Goal: Communication & Community: Answer question/provide support

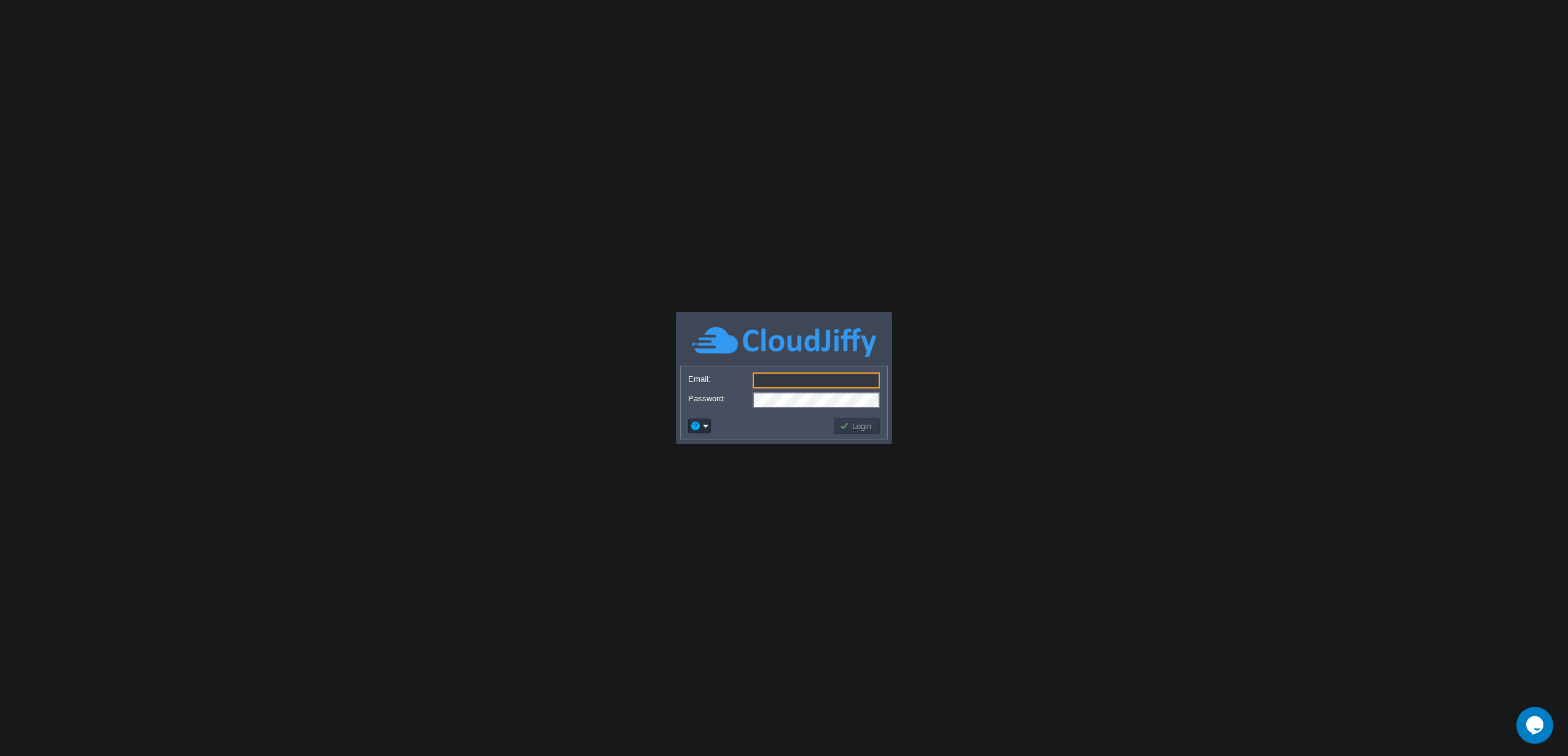
type input "[EMAIL_ADDRESS][DOMAIN_NAME]"
click at [860, 426] on button "Login" at bounding box center [857, 426] width 35 height 11
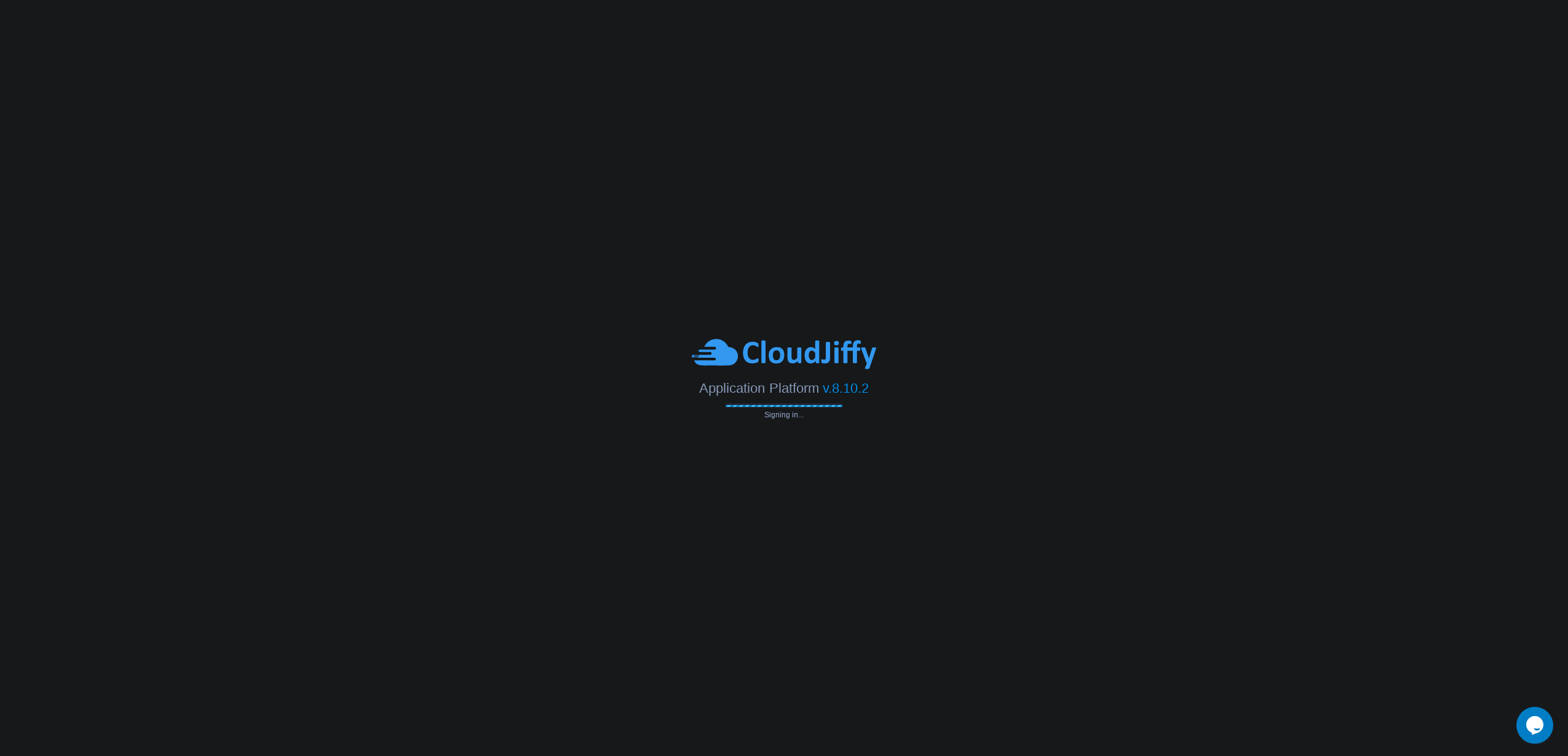
click at [858, 428] on body "Application Platform v.8.10.2 Signing in... Email: sistema@caraotadigital.net P…" at bounding box center [784, 378] width 1568 height 756
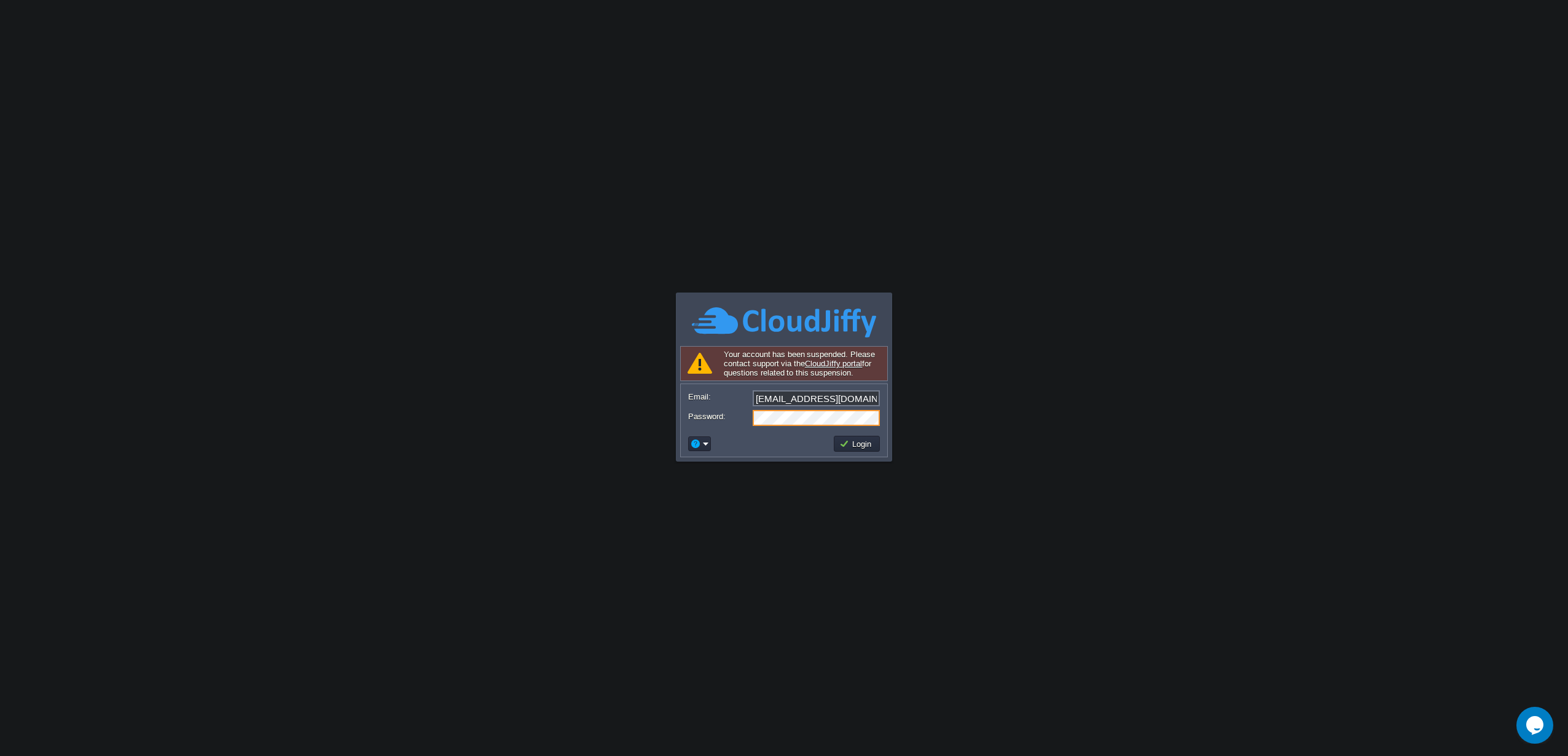
click at [1535, 716] on icon "Chat widget" at bounding box center [1535, 725] width 17 height 19
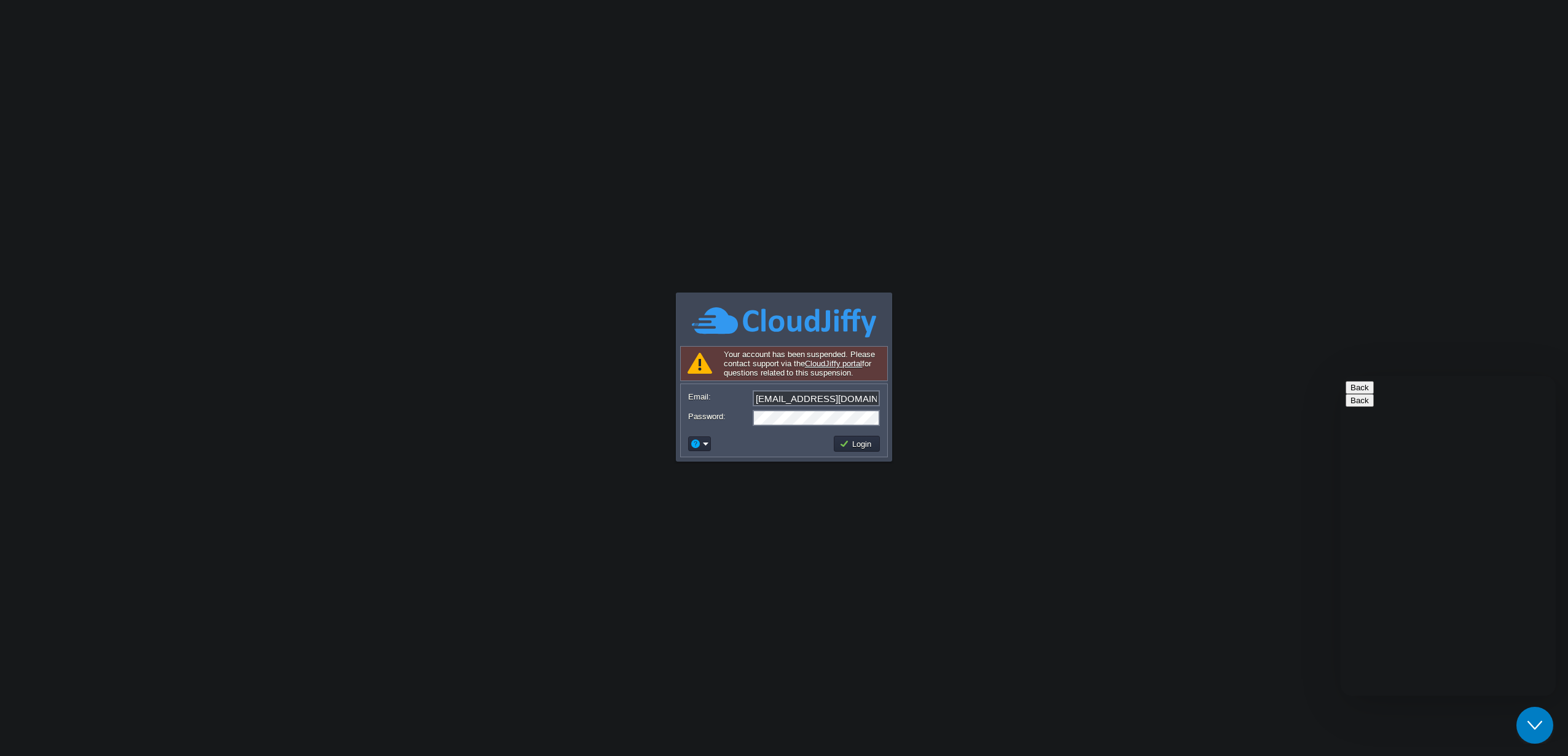
type input "4244328452"
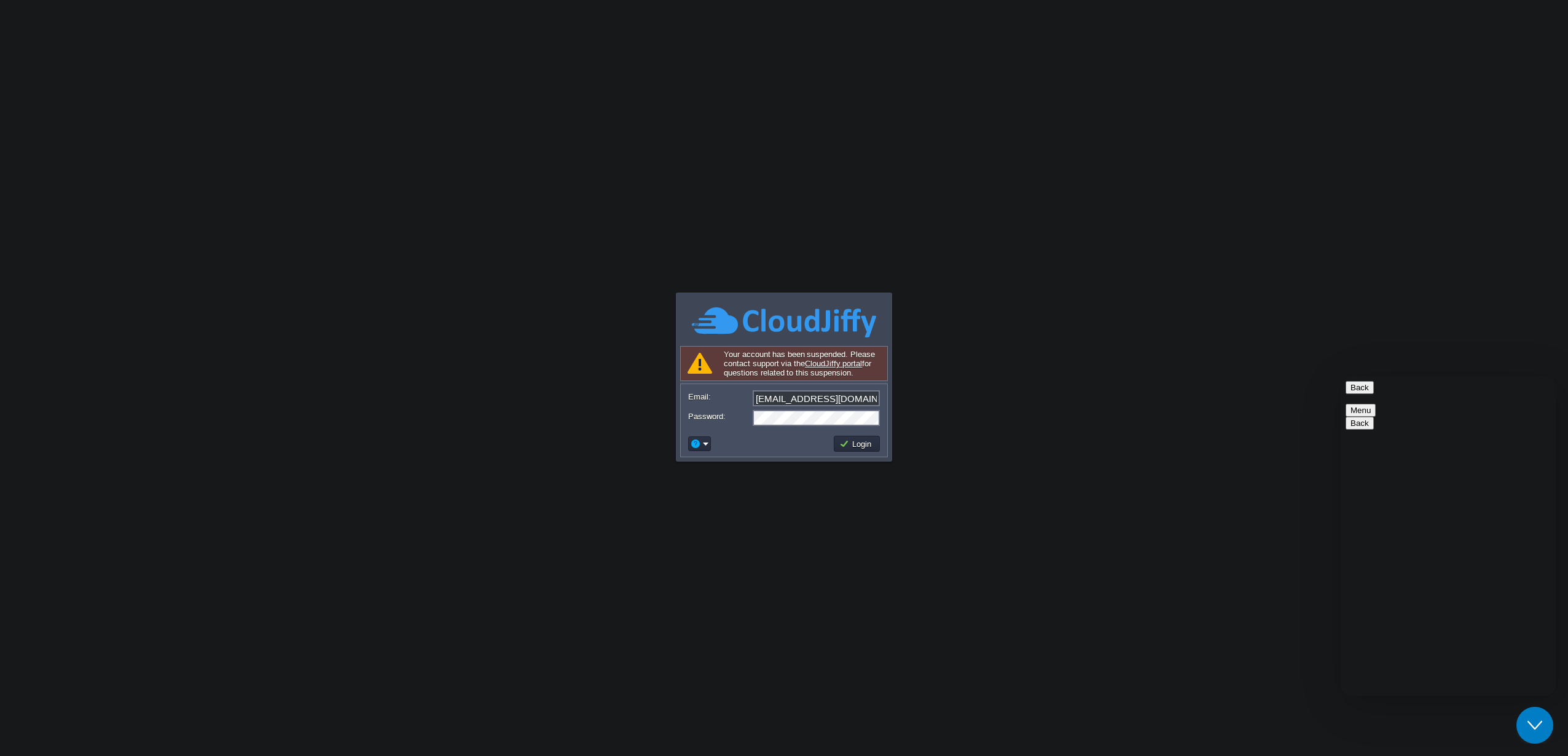
paste textarea "Good evening, suspended again. Is it always the same? I don't get the email tic…"
type textarea "Good evening, suspended again. Is it always the same? I don't get the email tic…"
click at [858, 444] on button "Login" at bounding box center [857, 444] width 35 height 11
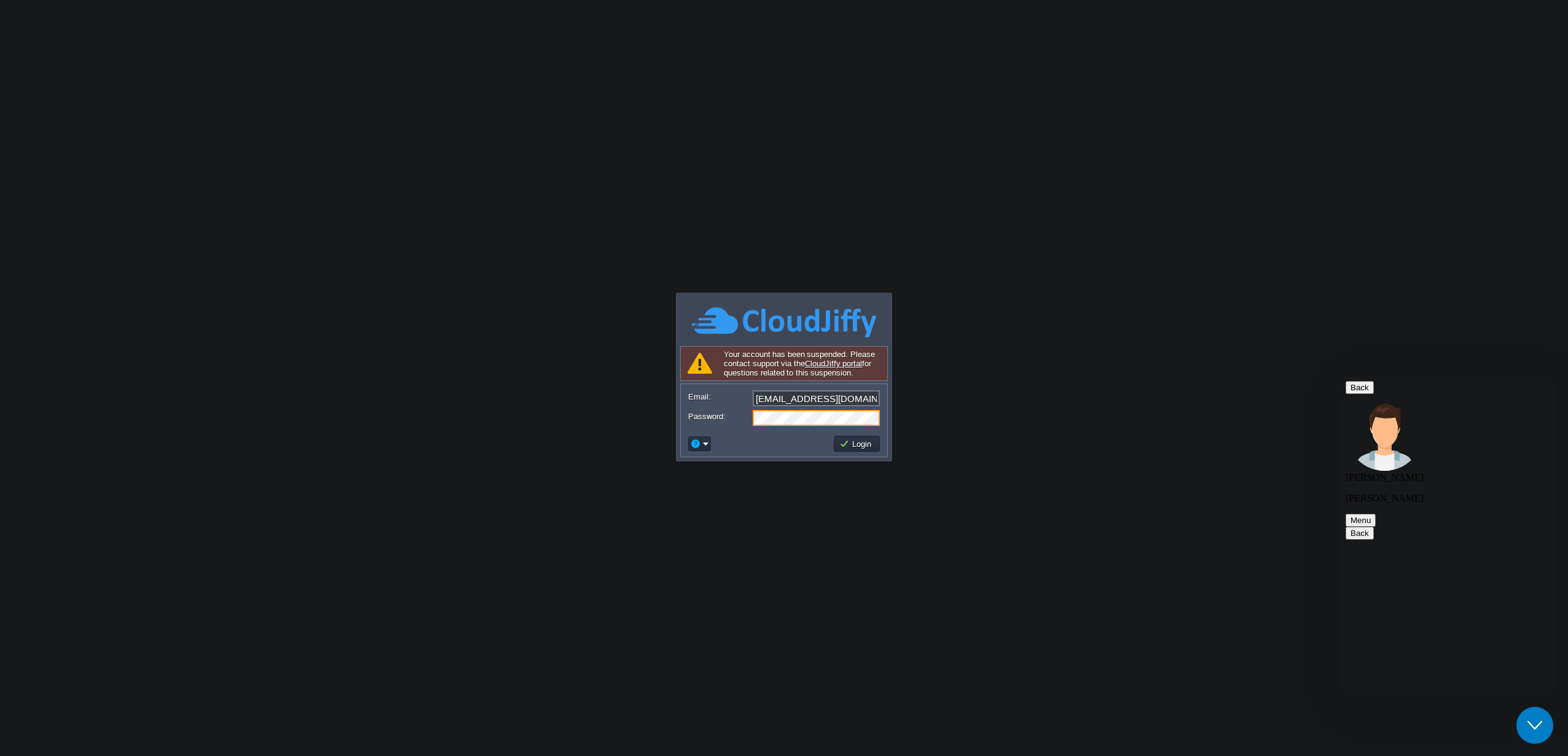
scroll to position [0, 0]
type textarea "We're afraid of the time difference. You can't expect us to respond at the same…"
click at [867, 444] on button "Login" at bounding box center [857, 444] width 35 height 11
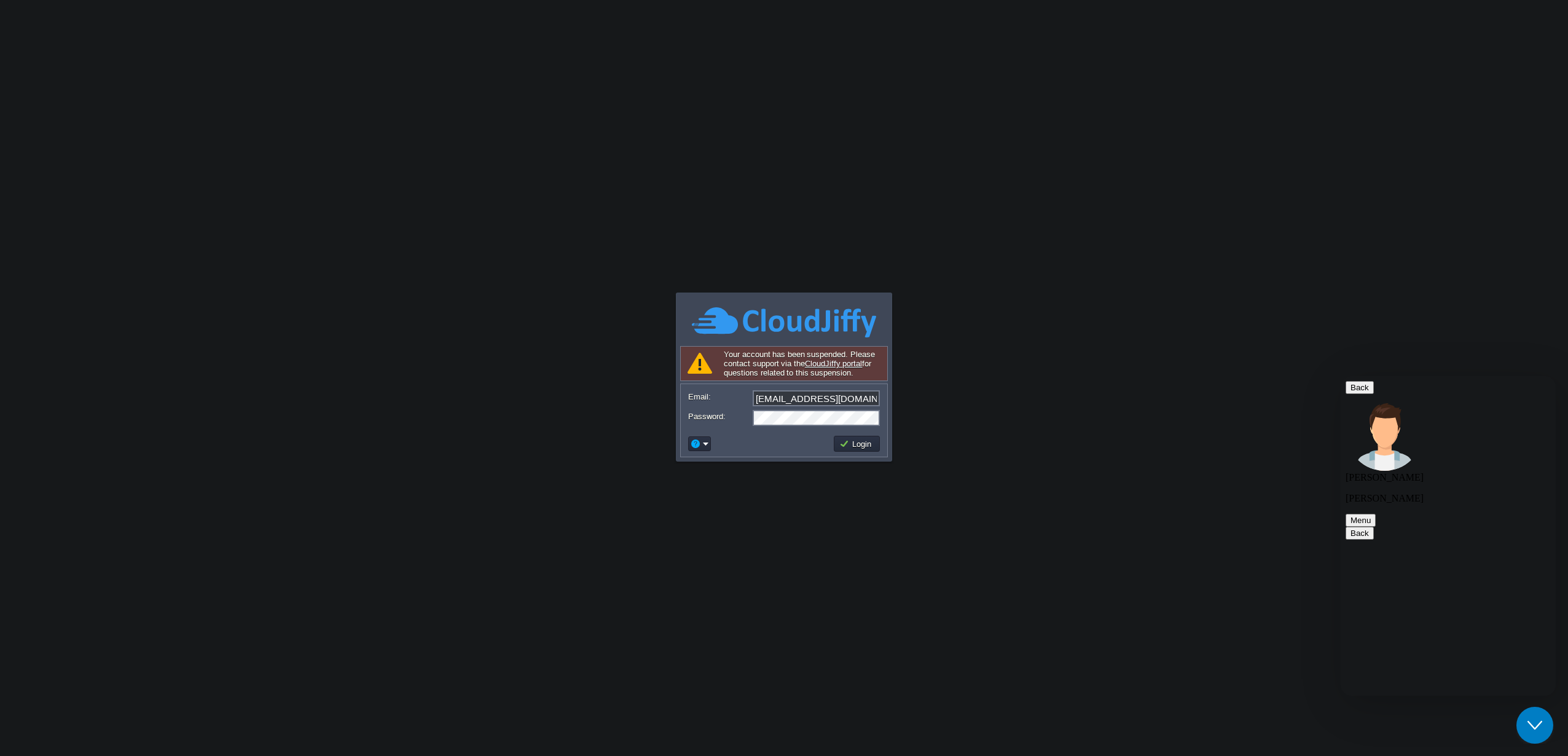
scroll to position [288, 0]
type textarea "Hello, good evening. Above, I detailed my problem."
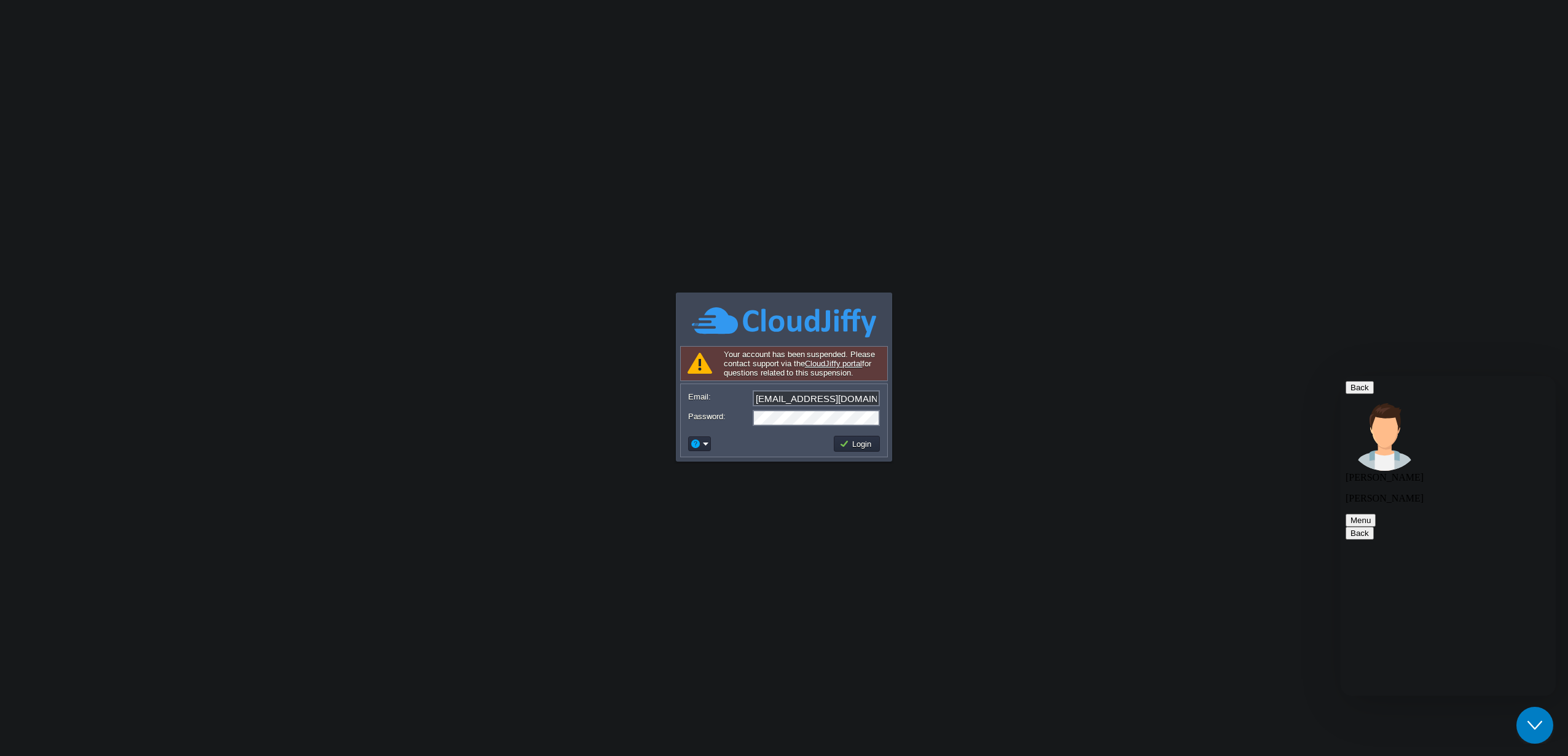
paste textarea "I can't access the panel because it won't let me log in with a password, and I …"
type textarea "I can't access the panel because it won't let me log in with a password, and I …"
paste textarea "I log in from the dashboard and I know I'm suspended."
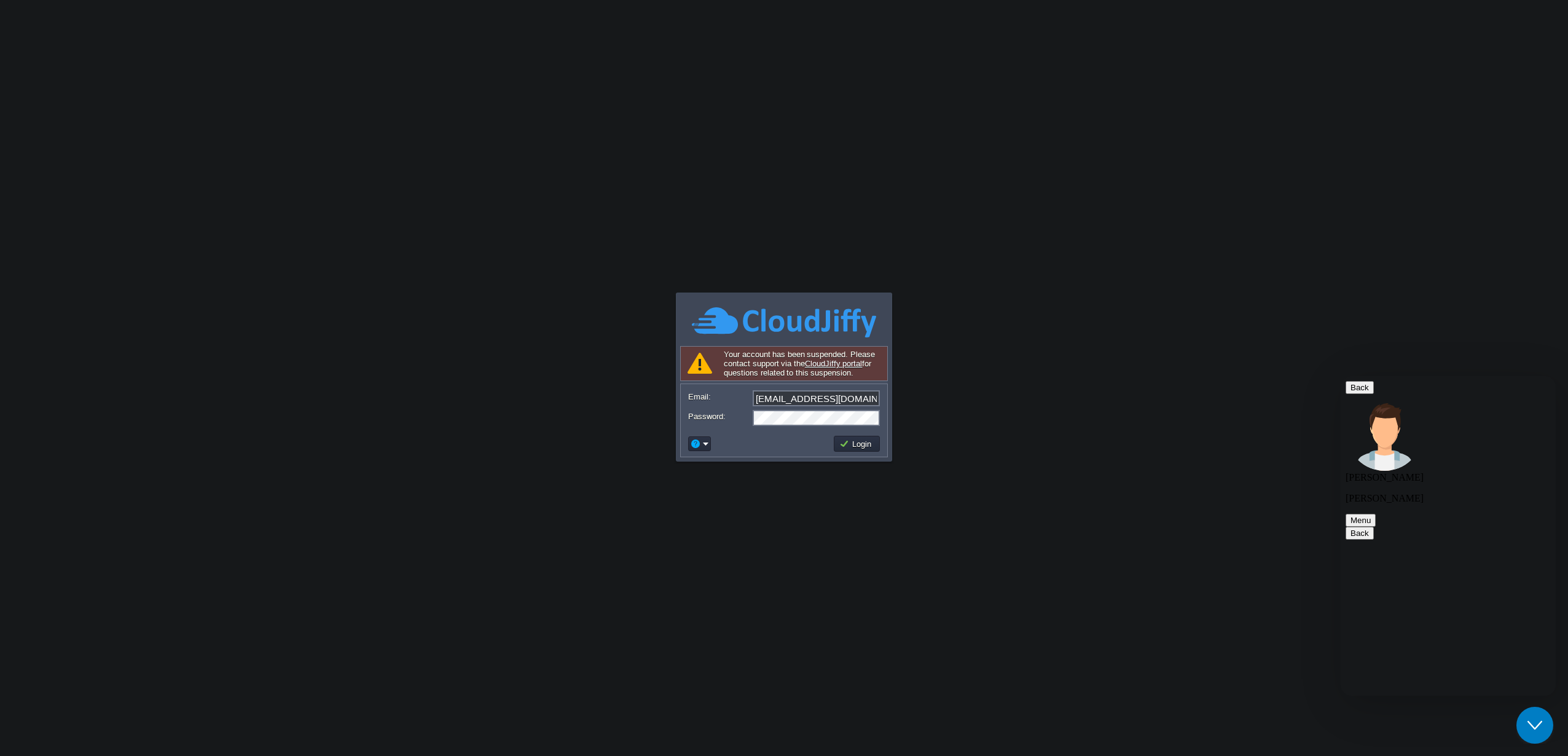
type textarea "I log in from the dashboard and I know I'm suspended."
click at [864, 445] on button "Login" at bounding box center [857, 444] width 35 height 11
type textarea "hello"
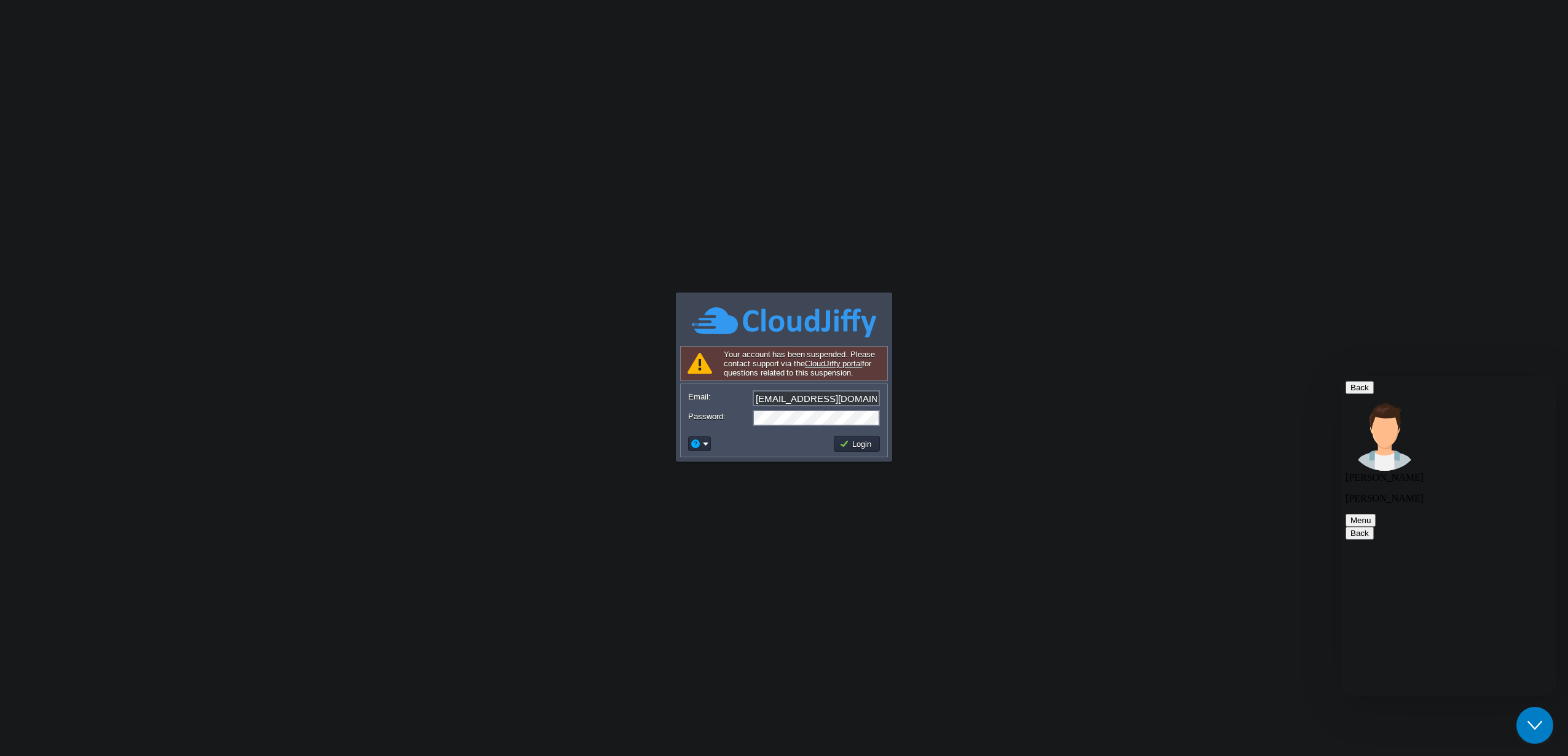
scroll to position [681, 0]
paste textarea "My sites are down, and I lose everything."
type textarea "My sites are down, and I lose everything."
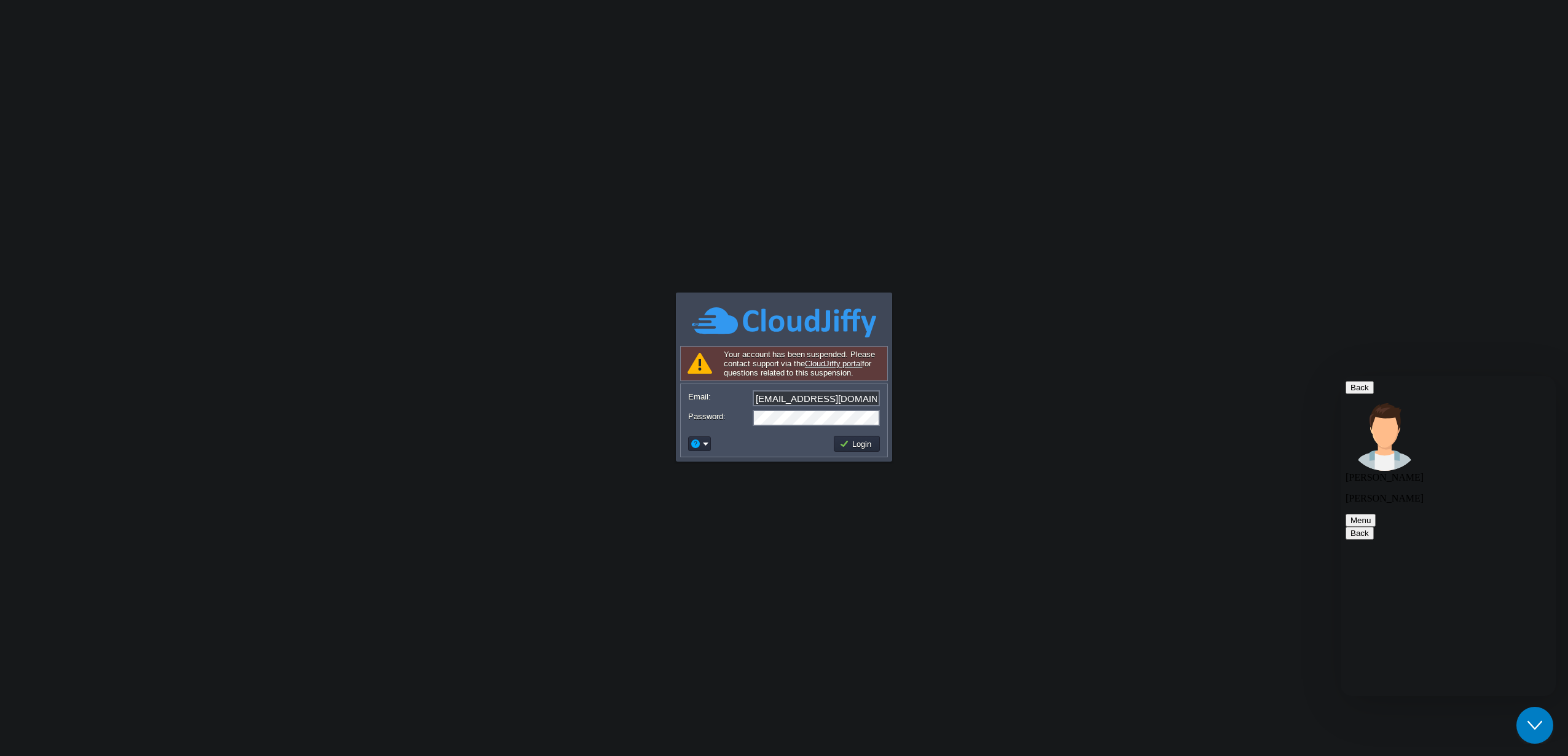
scroll to position [861, 0]
click at [861, 446] on button "Login" at bounding box center [857, 444] width 35 height 11
paste textarea "I reported it as a false positive, and they don't pay attention to me, and they…"
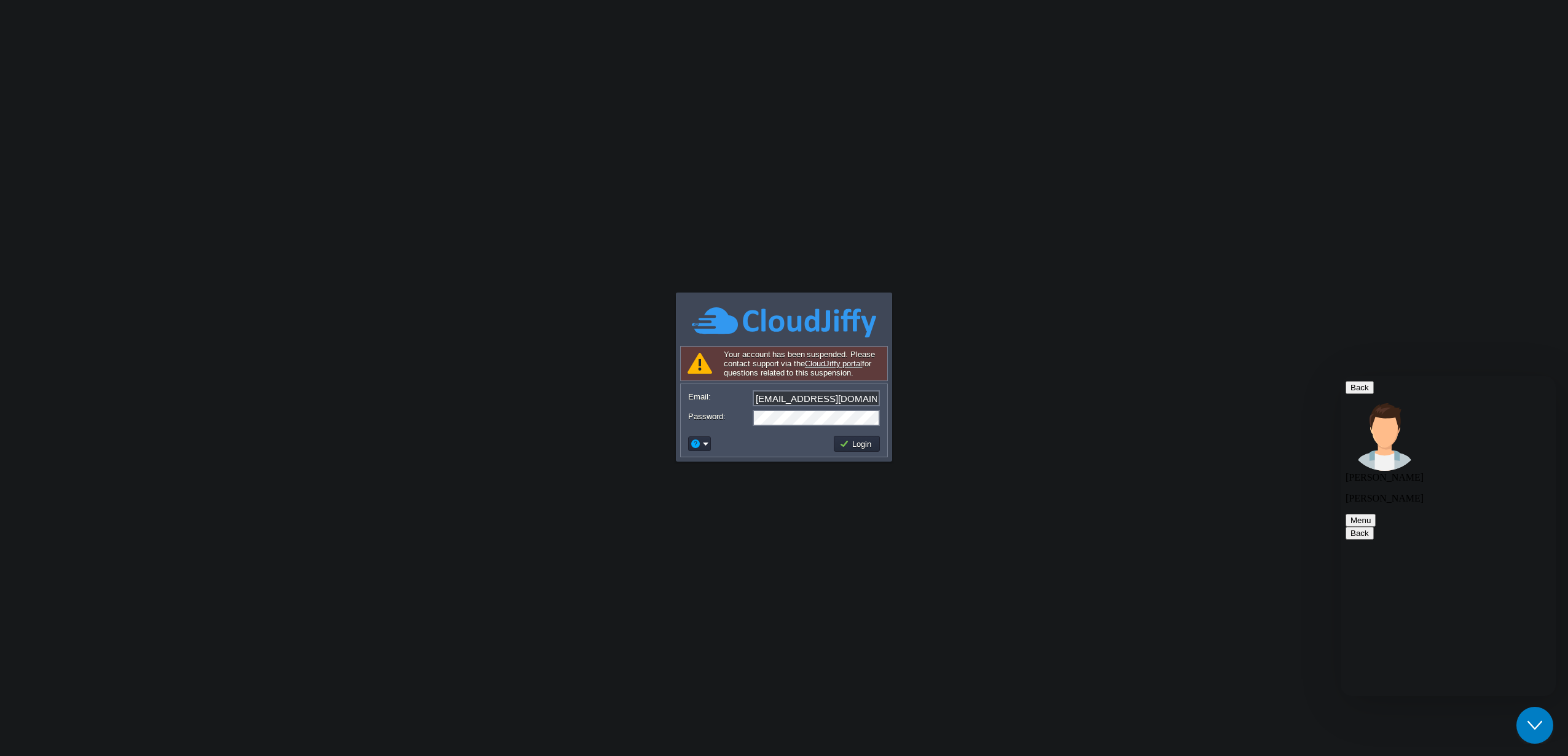
type textarea "I reported it as a false positive, and they don't pay attention to me, and they…"
drag, startPoint x: 1387, startPoint y: 534, endPoint x: 1488, endPoint y: 606, distance: 124.0
copy span "if its false positive, so you need to provide us proof on ticket, so we can upd…"
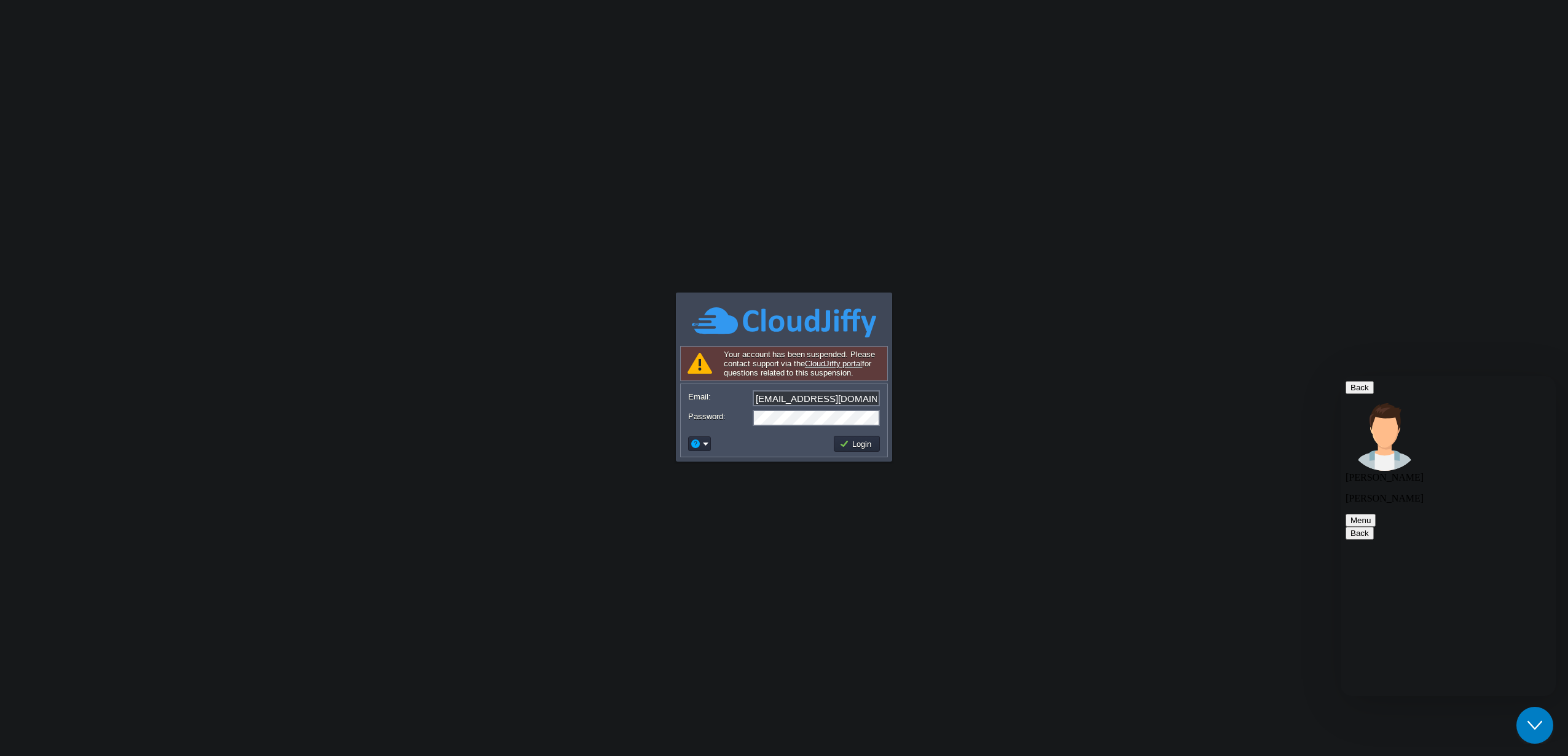
scroll to position [1281, 0]
paste textarea "I said it, if I turn on VPN, even nothing appears in the search engines, there …"
type textarea "I said it, if I turn on VPN, even nothing appears in the search engines, there …"
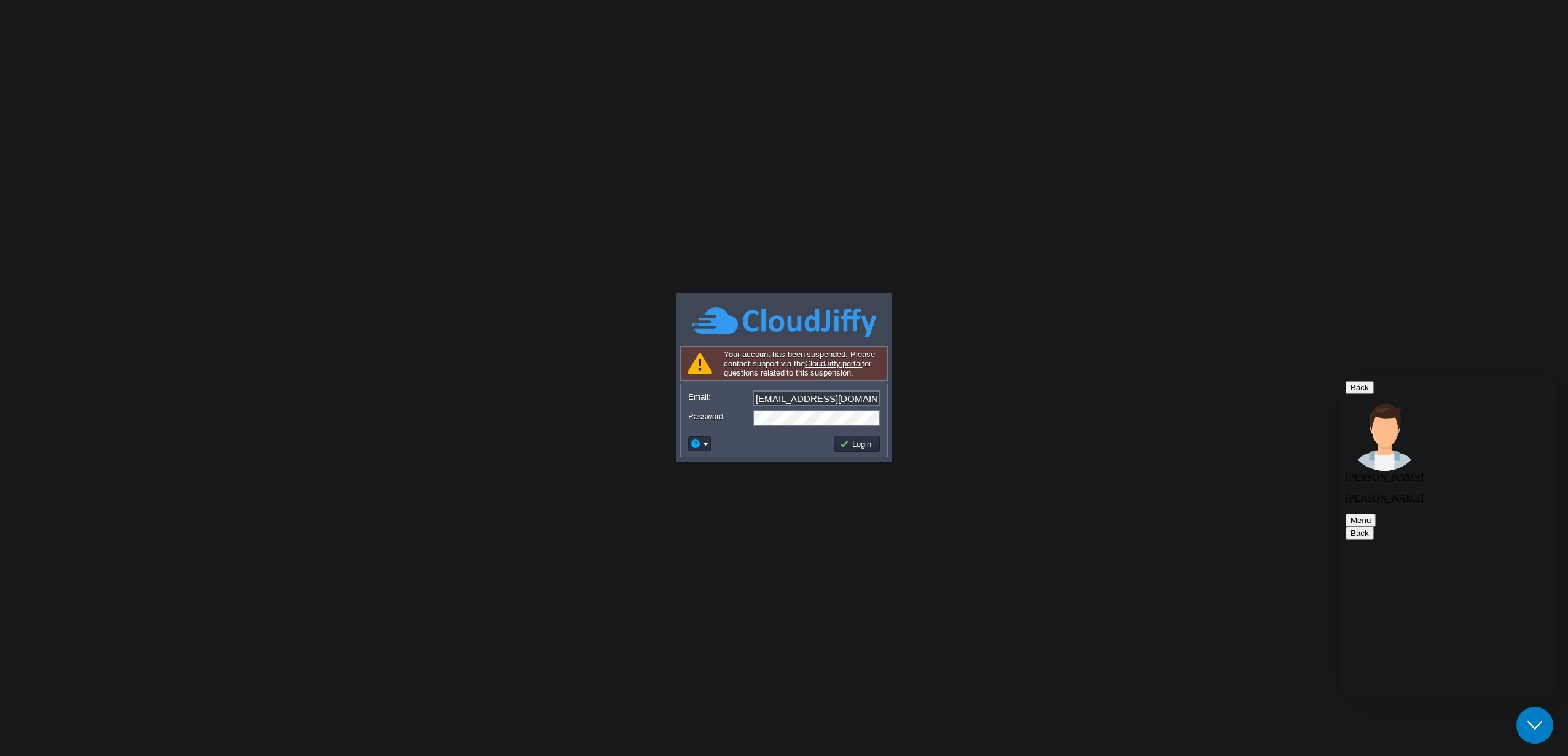
scroll to position [1392, 0]
click at [839, 438] on td "Login" at bounding box center [857, 443] width 46 height 16
click at [849, 438] on td "Login" at bounding box center [857, 443] width 46 height 16
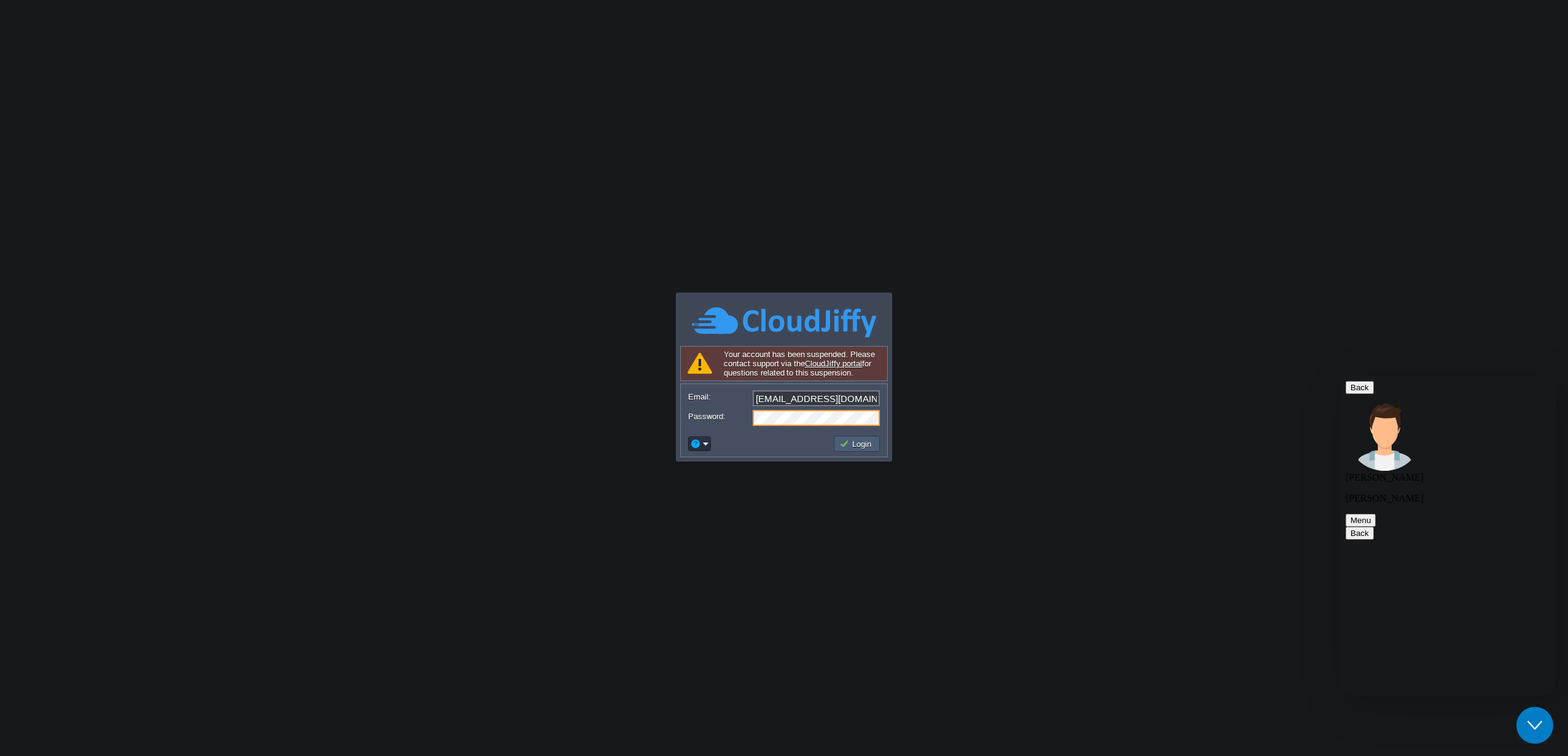
click at [851, 446] on button "Login" at bounding box center [857, 444] width 35 height 11
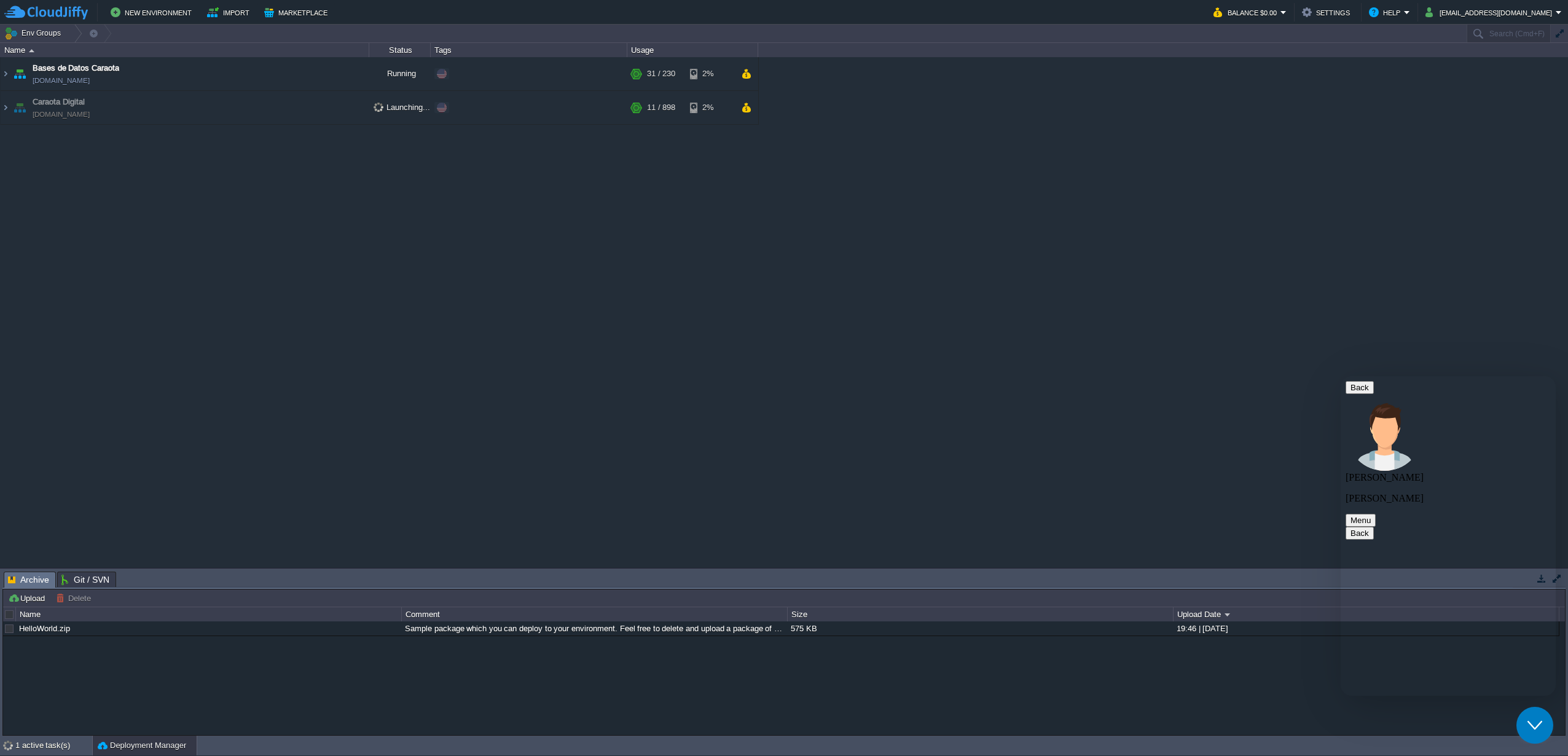
scroll to position [1645, 0]
click at [1281, 15] on button "Balance $0.00" at bounding box center [1247, 12] width 67 height 15
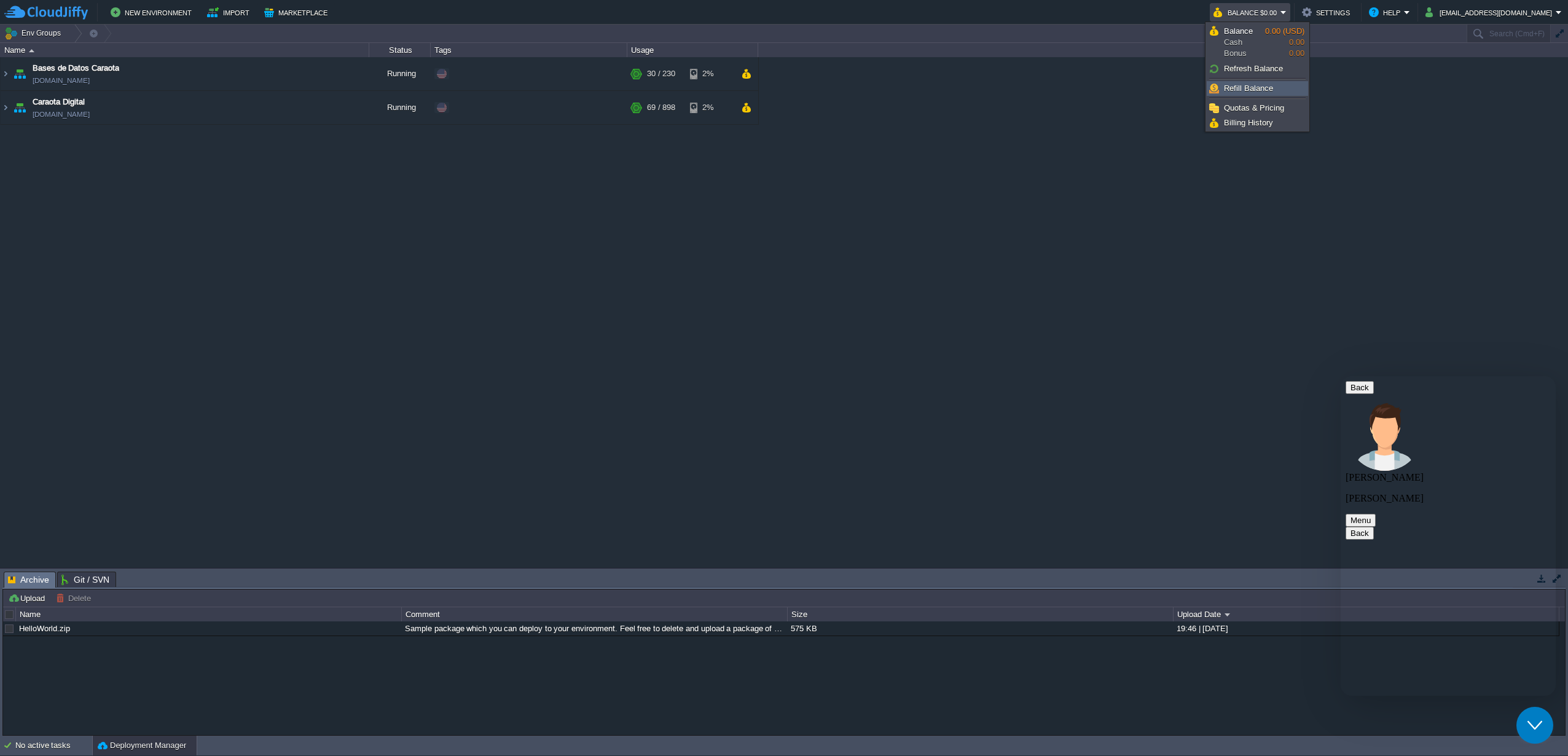
click at [1265, 86] on span "Refill Balance" at bounding box center [1248, 88] width 49 height 9
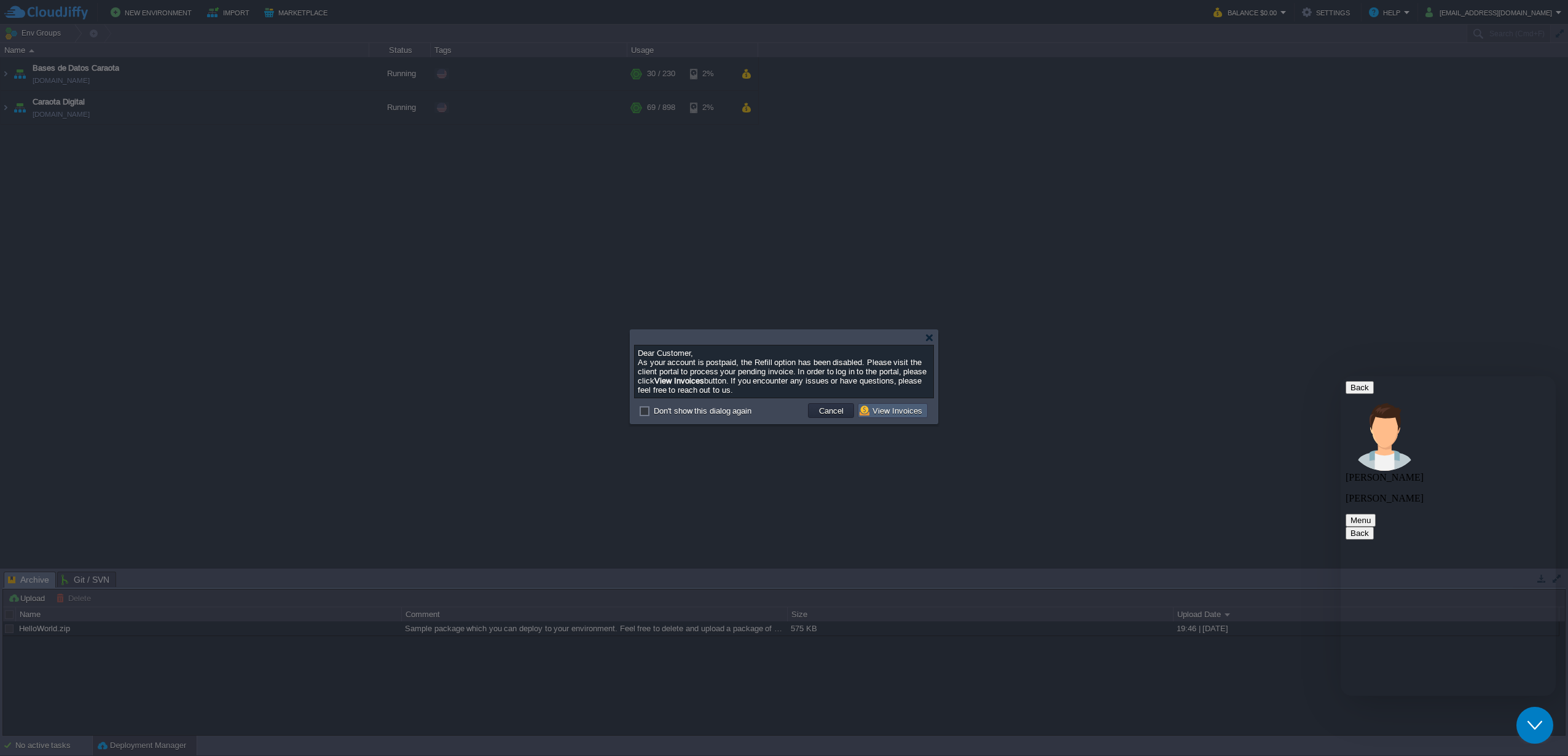
click at [883, 415] on button "View Invoices" at bounding box center [893, 411] width 66 height 11
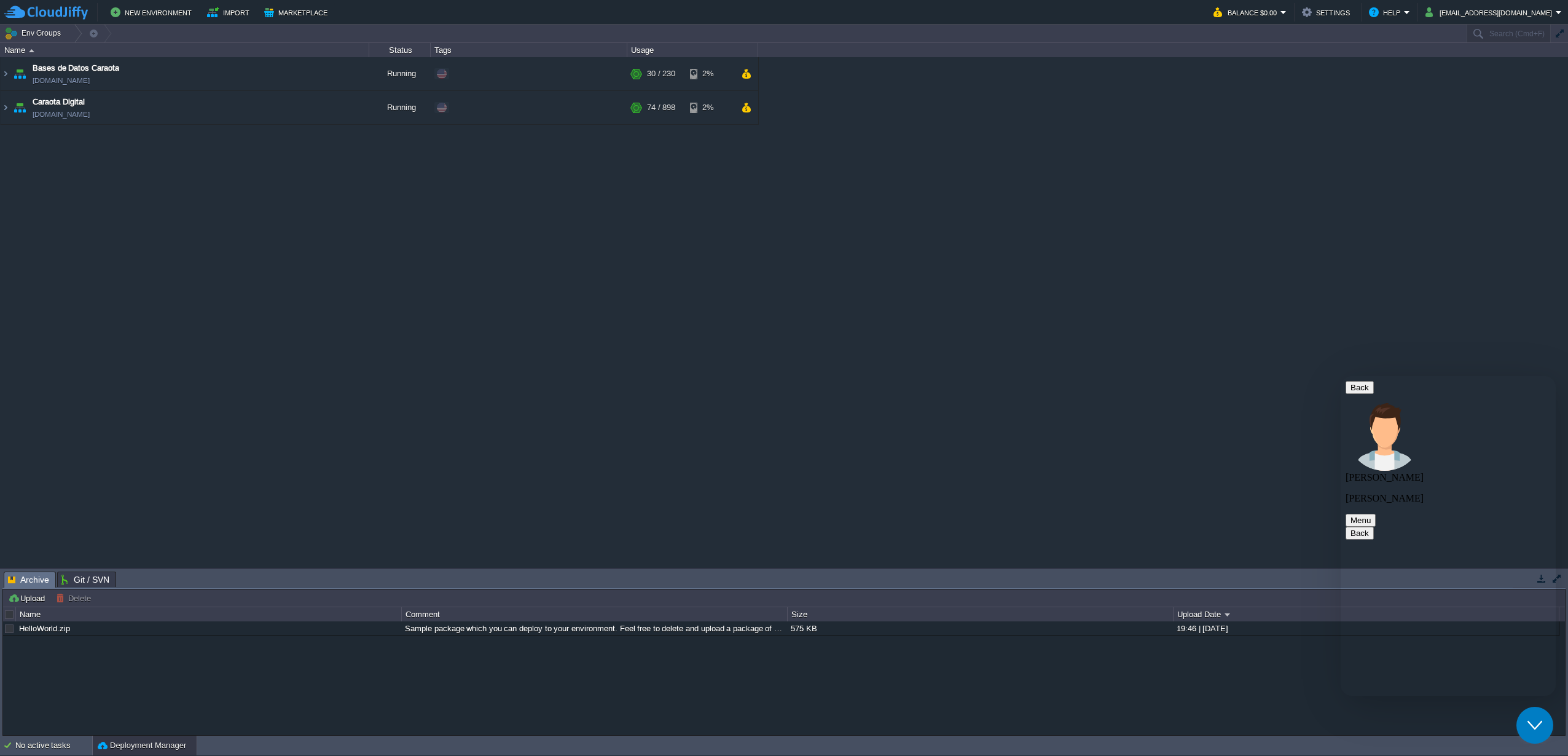
paste textarea "Your ticket responses don't reach me by email, so how do you suspend me without…"
type textarea "Your ticket responses don't reach me by email, so how do you suspend me without…"
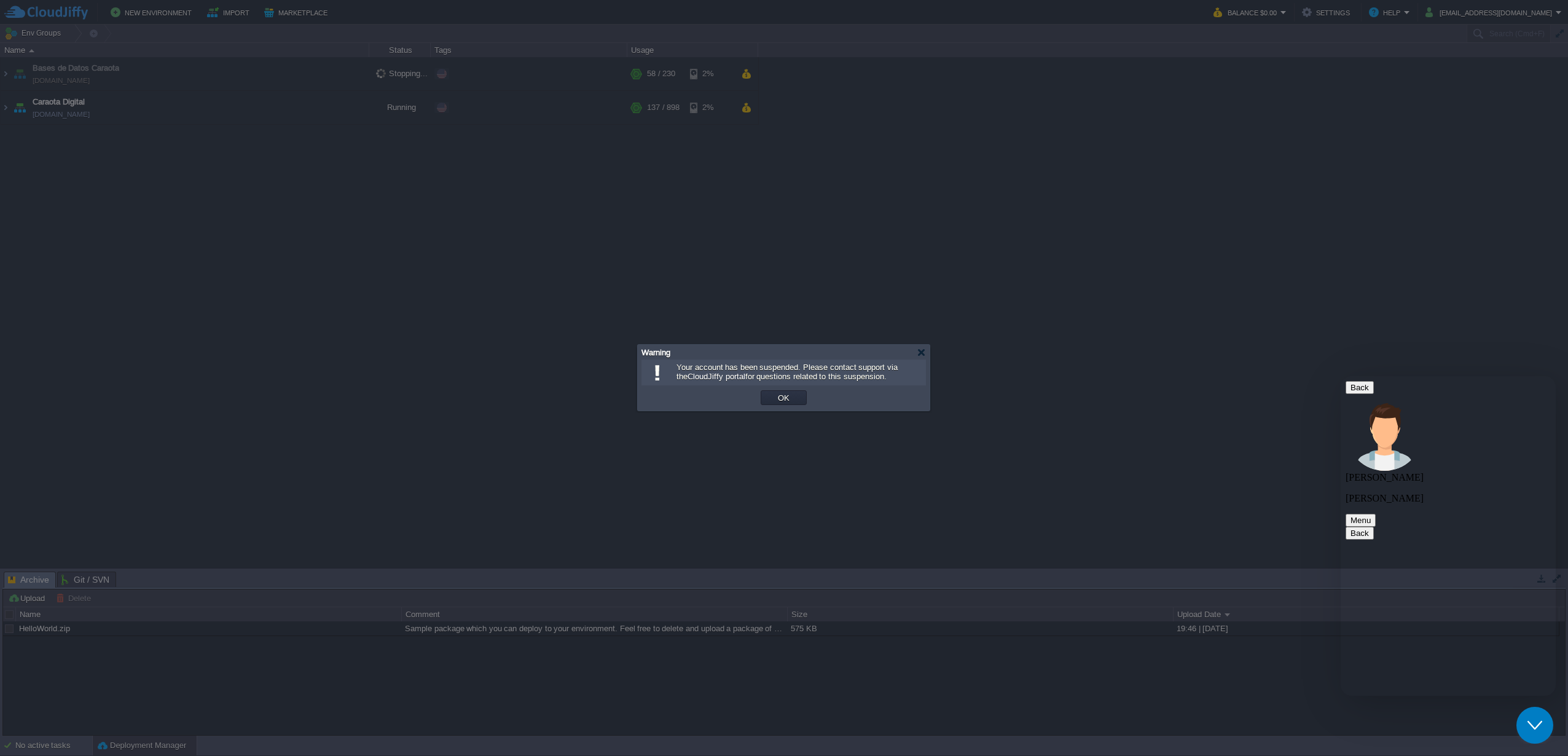
scroll to position [2172, 0]
paste textarea "I already answered and I'm suspended again, what's going on?"
type textarea "I already answered and I'm suspended again, what's going on?"
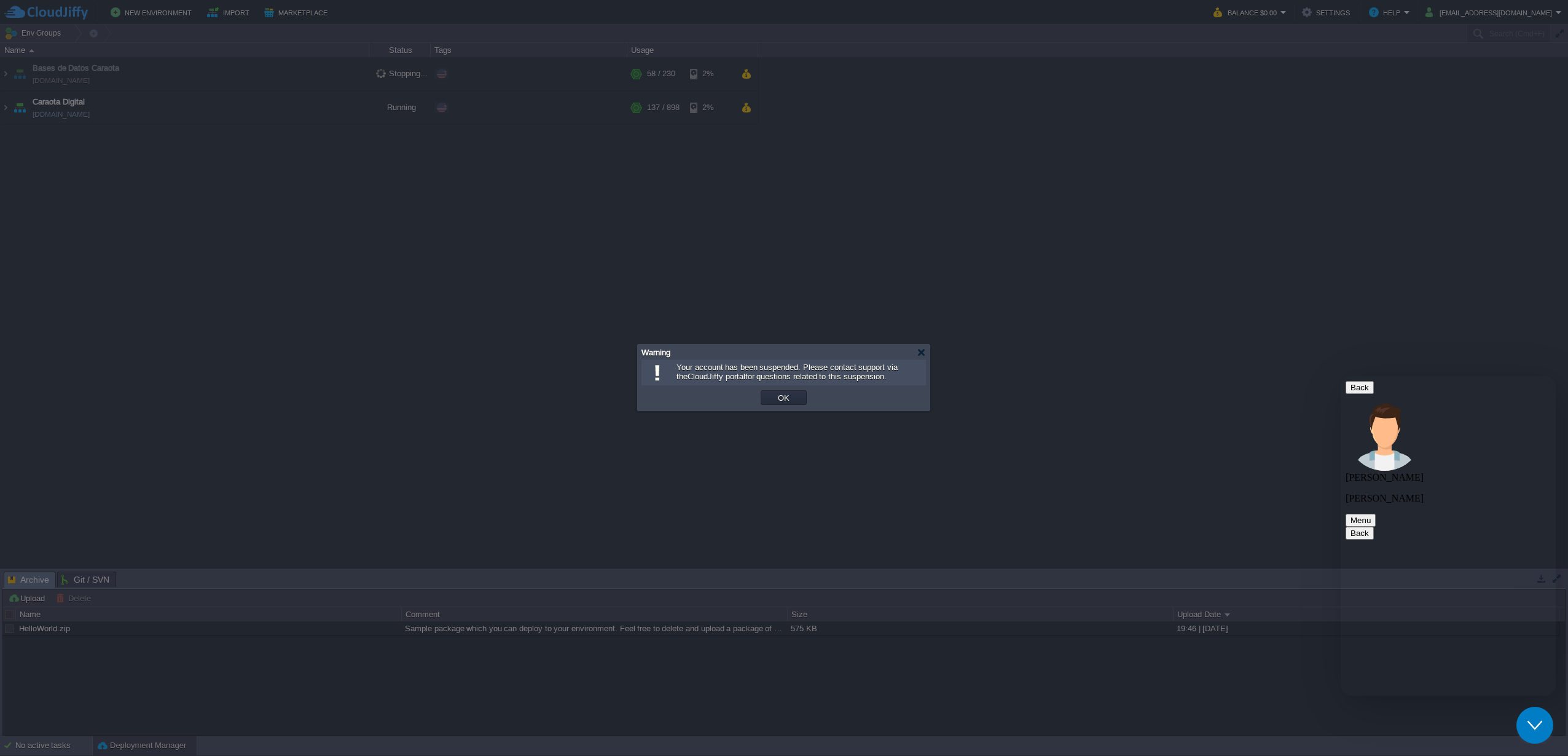
scroll to position [2241, 0]
paste textarea "I'm answering and I've already been suspended again?"
type textarea "I'm answering and I've already been suspended again?"
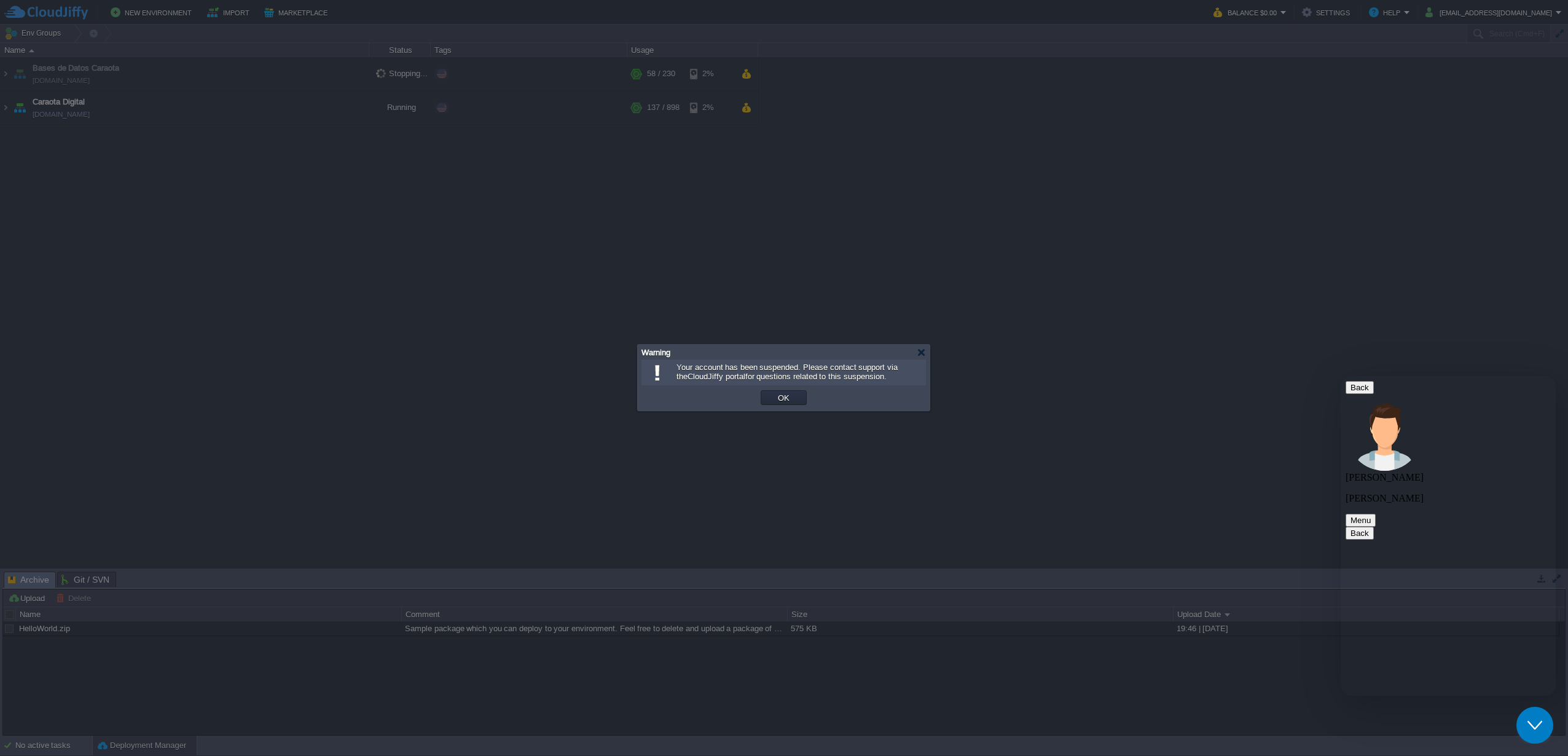
paste textarea "Please fix your ticket system, which doesn't notify you by email."
type textarea "Please fix your ticket system, which doesn't notify you by email."
click at [791, 401] on button "OK" at bounding box center [784, 397] width 19 height 11
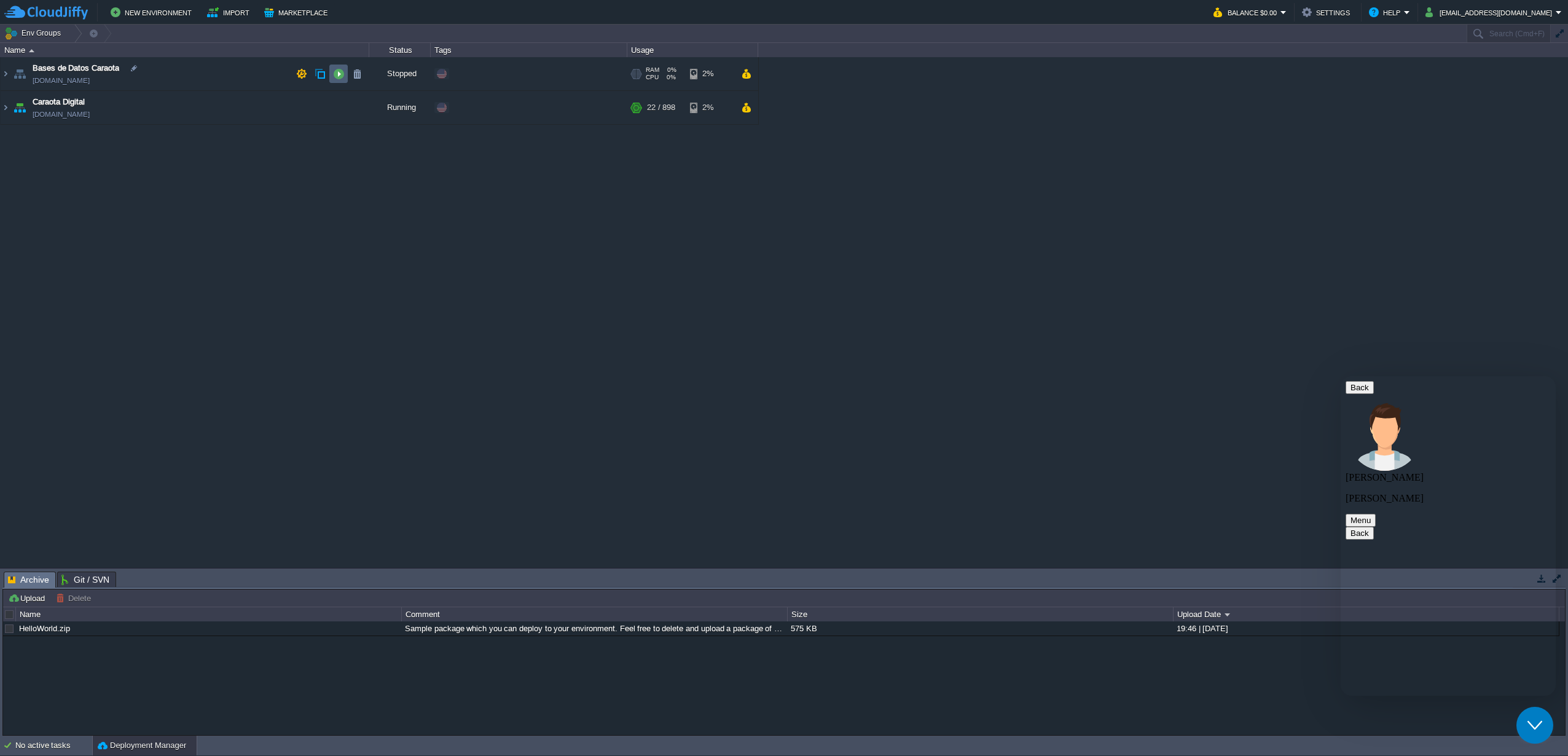
click at [335, 79] on button "button" at bounding box center [339, 74] width 11 height 11
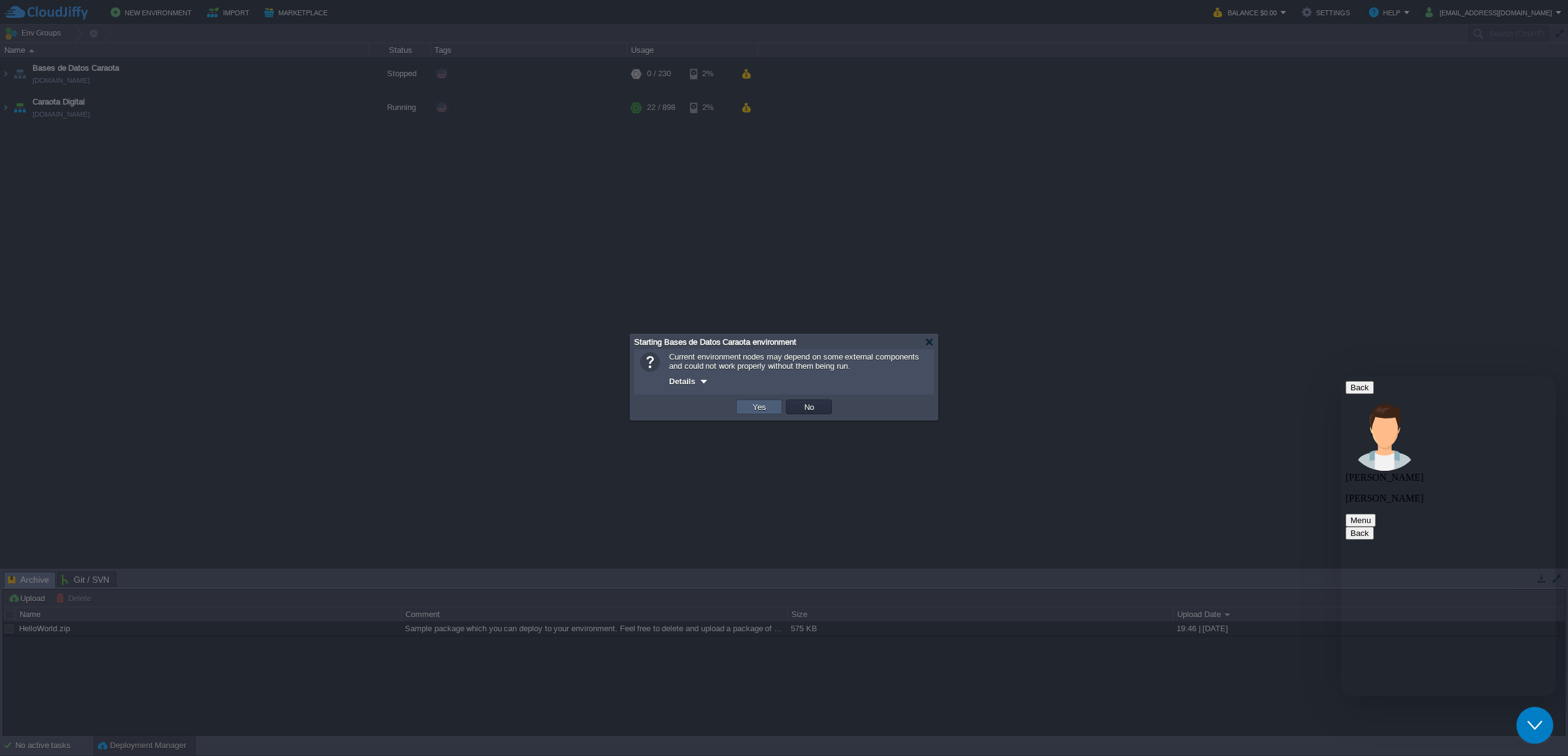
click at [750, 402] on button "Yes" at bounding box center [759, 407] width 21 height 11
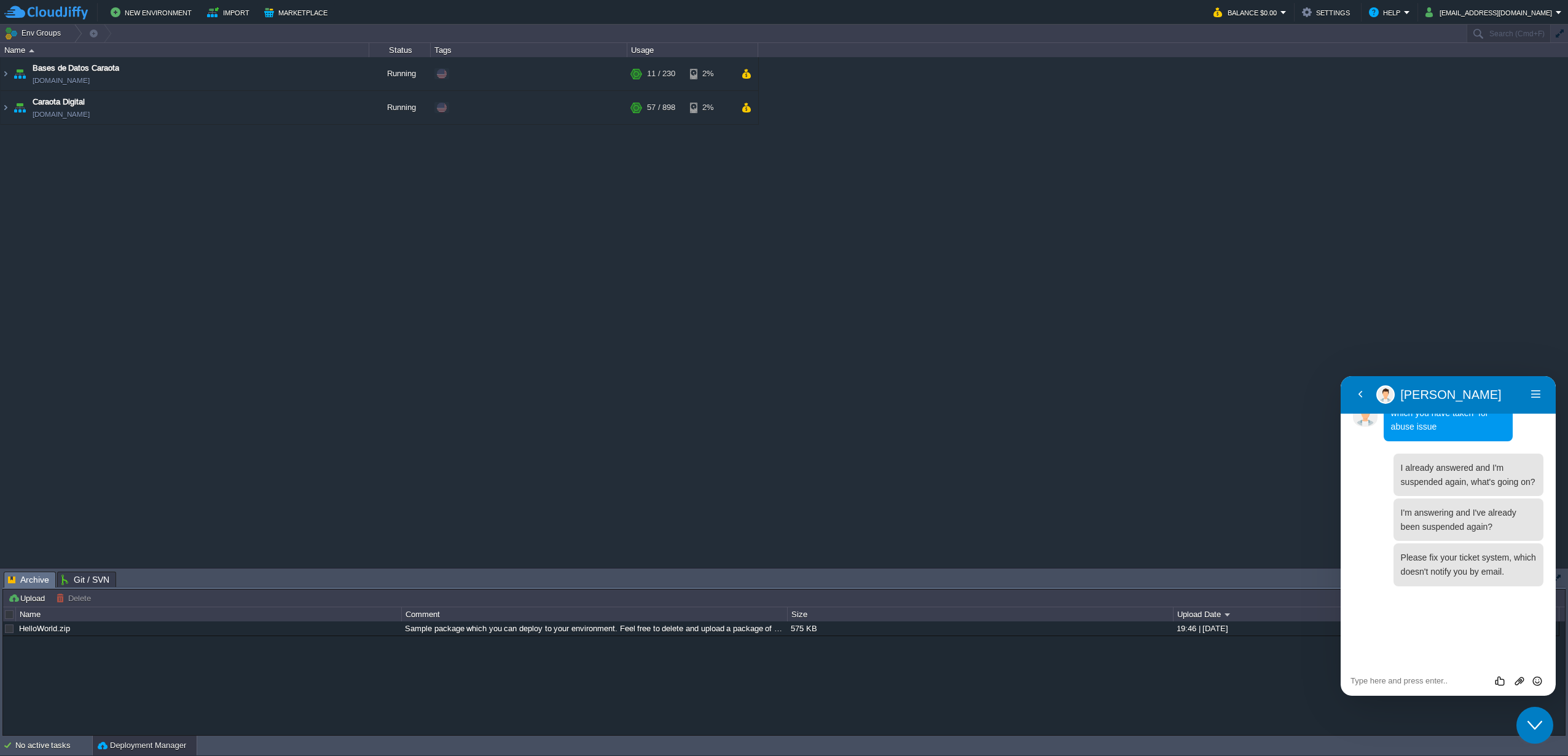
scroll to position [2415, 0]
click at [1427, 679] on textarea at bounding box center [1448, 681] width 195 height 10
paste textarea "I've already responded, it's late here. How do they expect me to respond in fou…"
type textarea "I've already responded, it's late here. How do they expect me to respond in fou…"
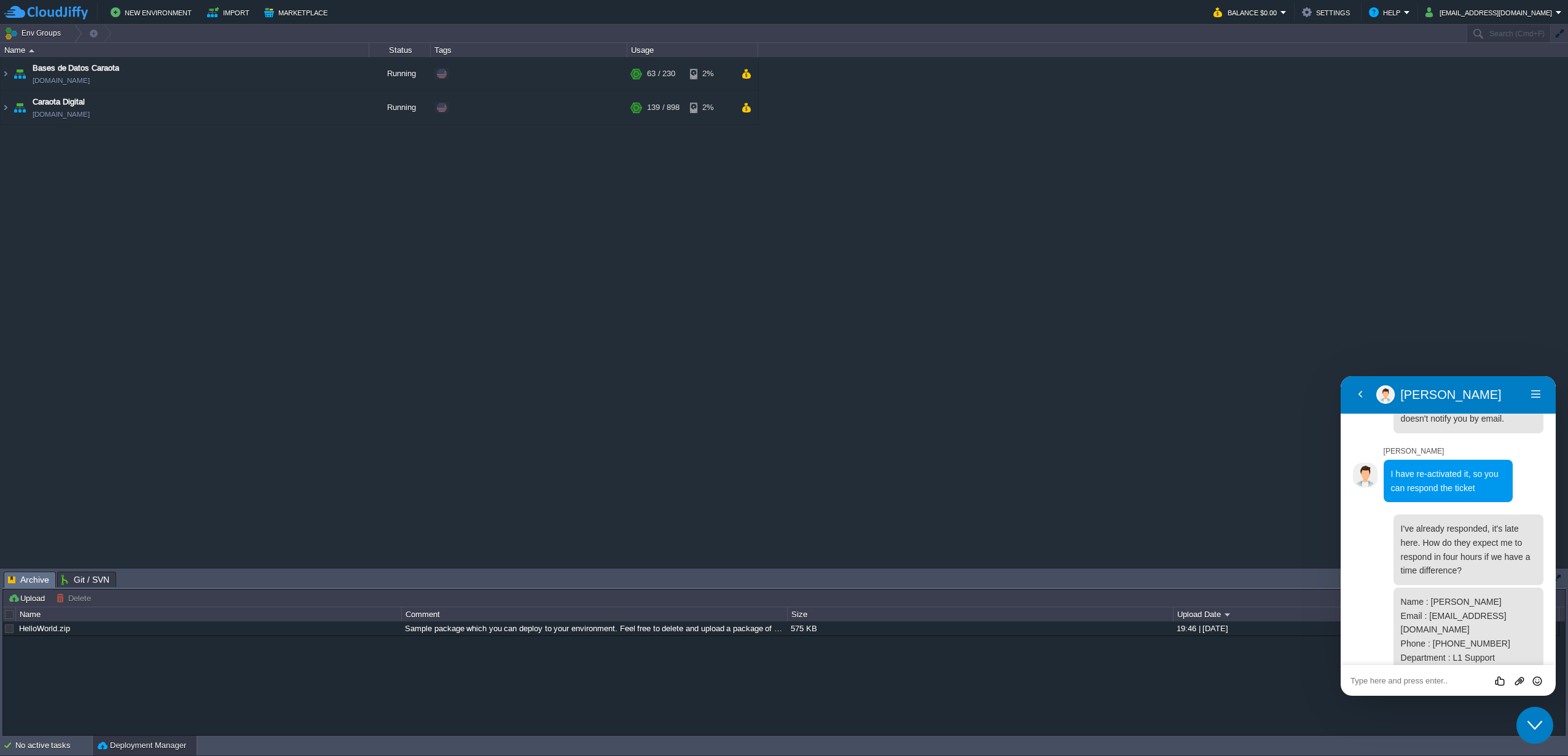
scroll to position [5366, 0]
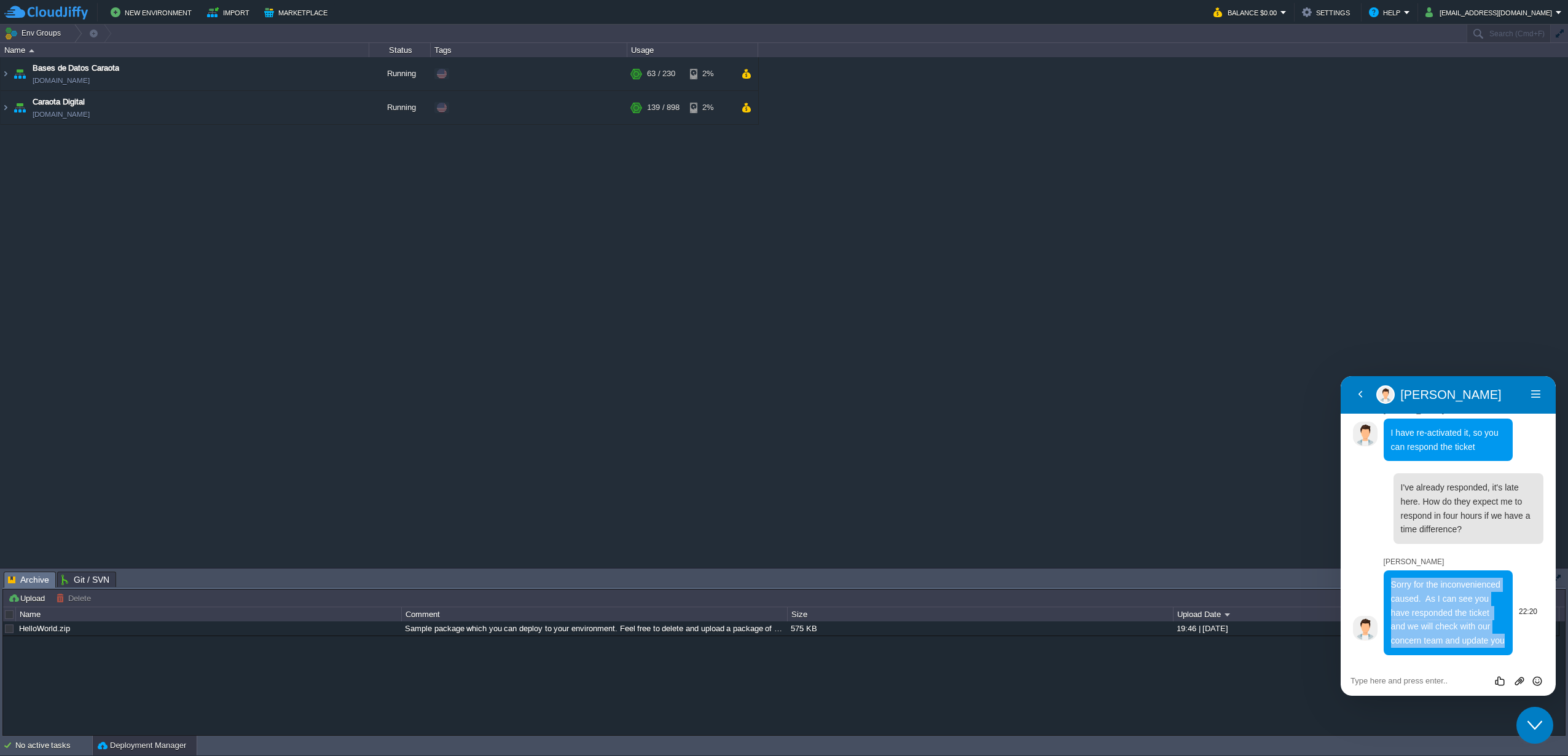
drag, startPoint x: 1416, startPoint y: 642, endPoint x: 1391, endPoint y: 561, distance: 84.8
click at [1391, 570] on div "Sorry for the inconvenienced caused. As I can see you have responded the ticket…" at bounding box center [1448, 613] width 129 height 84
copy span "Sorry for the inconvenienced caused. As I can see you have responded the ticket…"
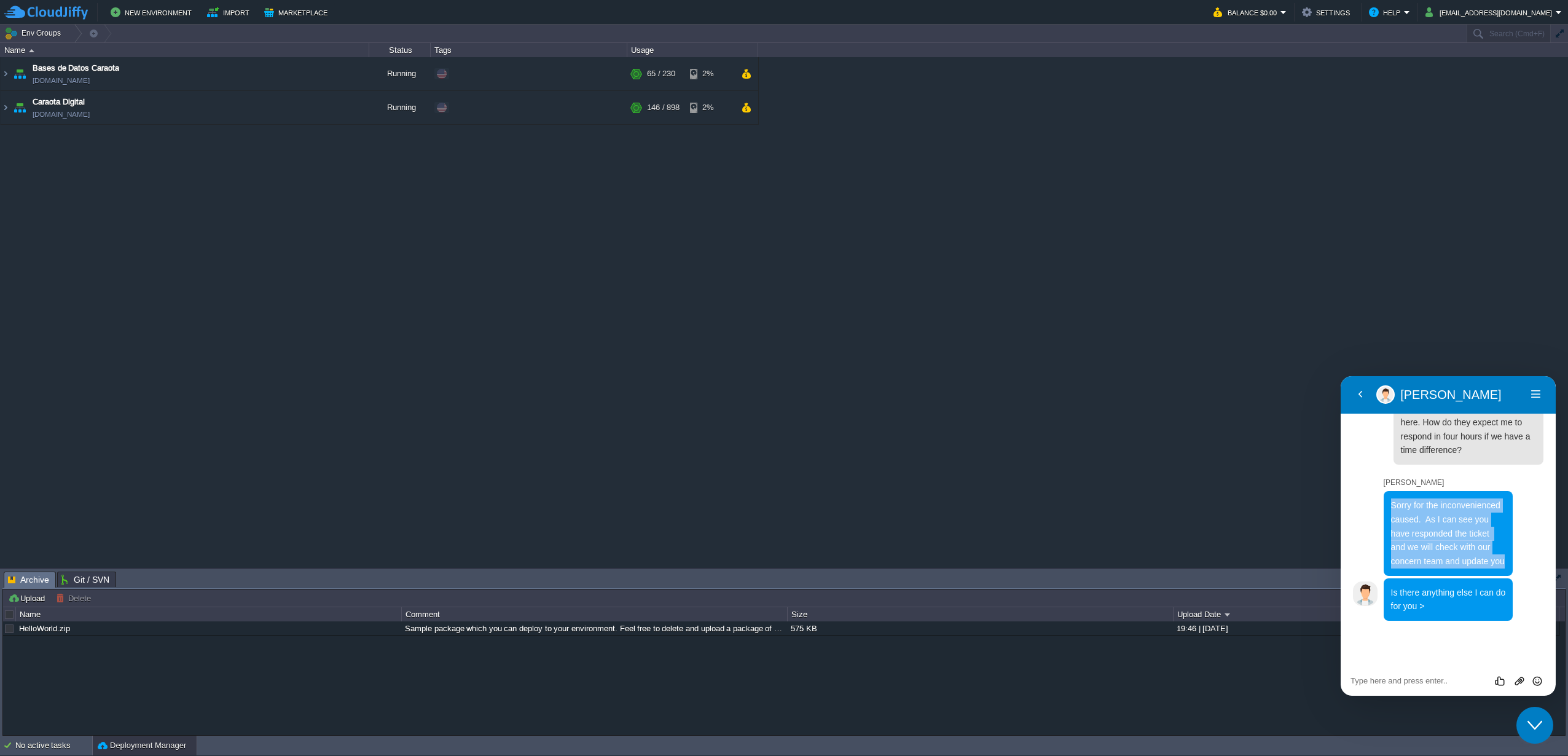
scroll to position [5410, 0]
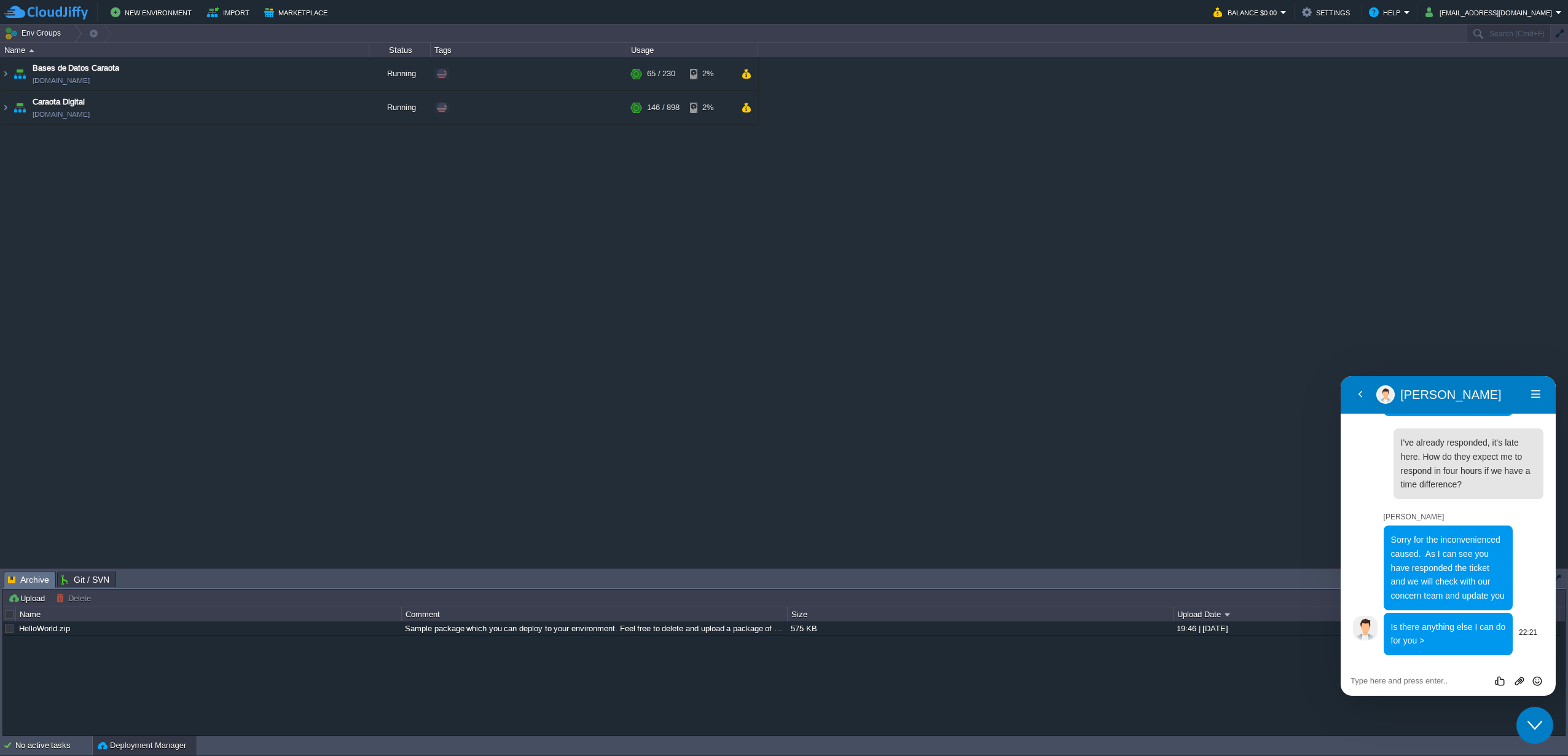
click at [1448, 650] on div "Is there anything else I can do for you >" at bounding box center [1448, 633] width 129 height 42
drag, startPoint x: 1449, startPoint y: 644, endPoint x: 1387, endPoint y: 627, distance: 64.3
click at [1387, 627] on div "Is there anything else I can do for you >" at bounding box center [1448, 633] width 129 height 42
copy span "Is there anything else I can do for you >"
click at [1425, 680] on textarea at bounding box center [1448, 681] width 195 height 10
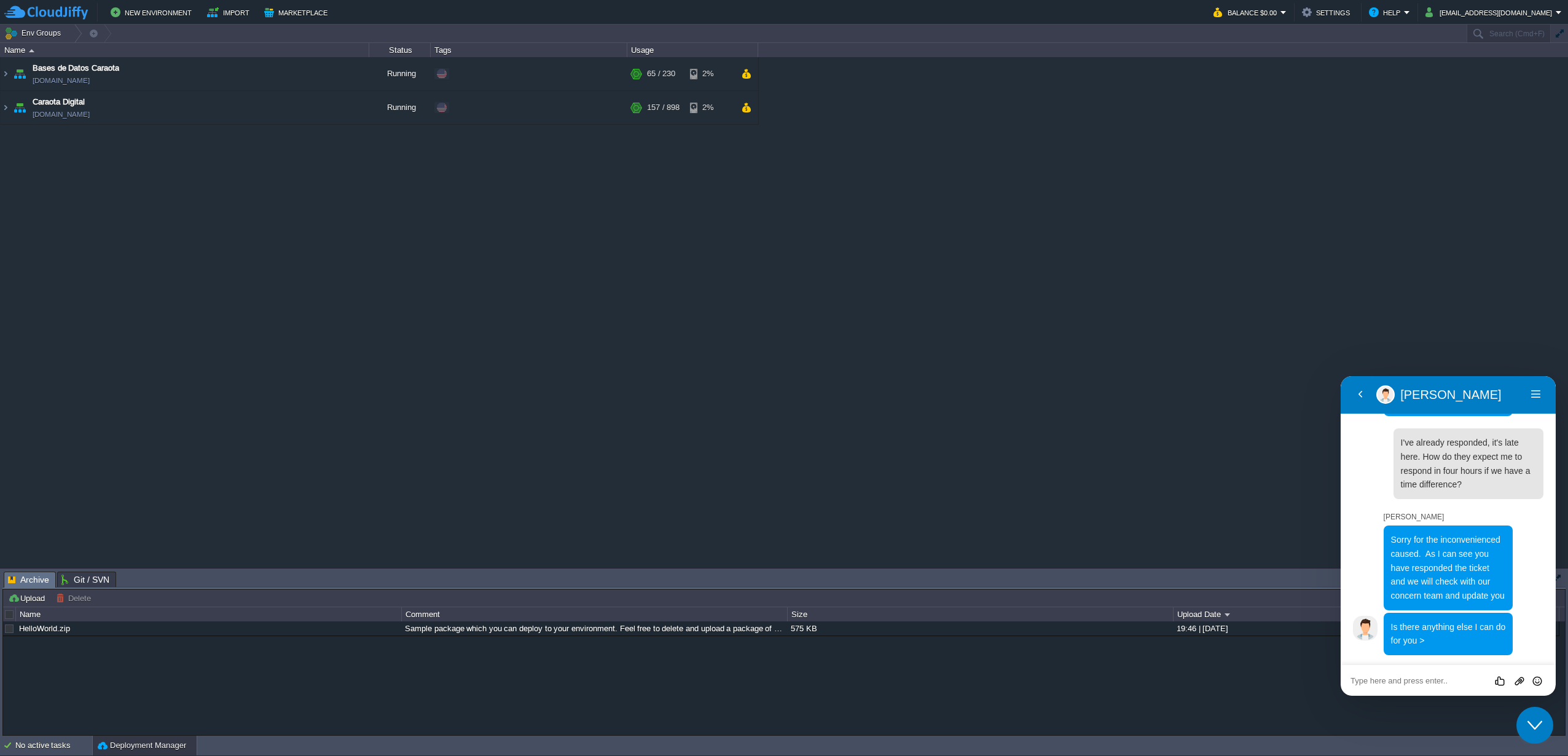
paste textarea "Nothing else for [DATE], dear, just don't suspend me in the last 12 hours, beca…"
type textarea "Nothing else for [DATE], dear, just don't suspend me in the last 12 hours, beca…"
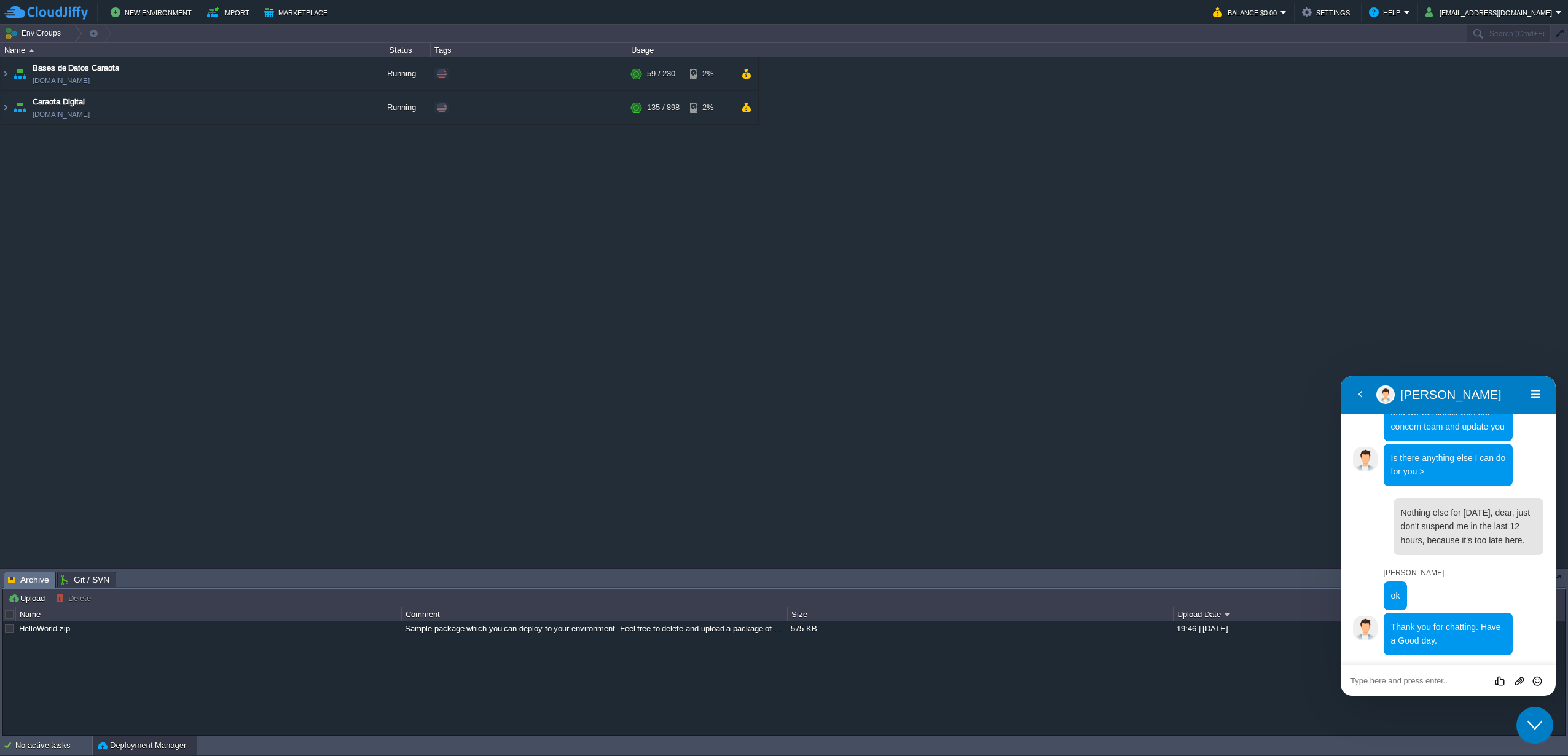
scroll to position [5579, 0]
